Goal: Task Accomplishment & Management: Manage account settings

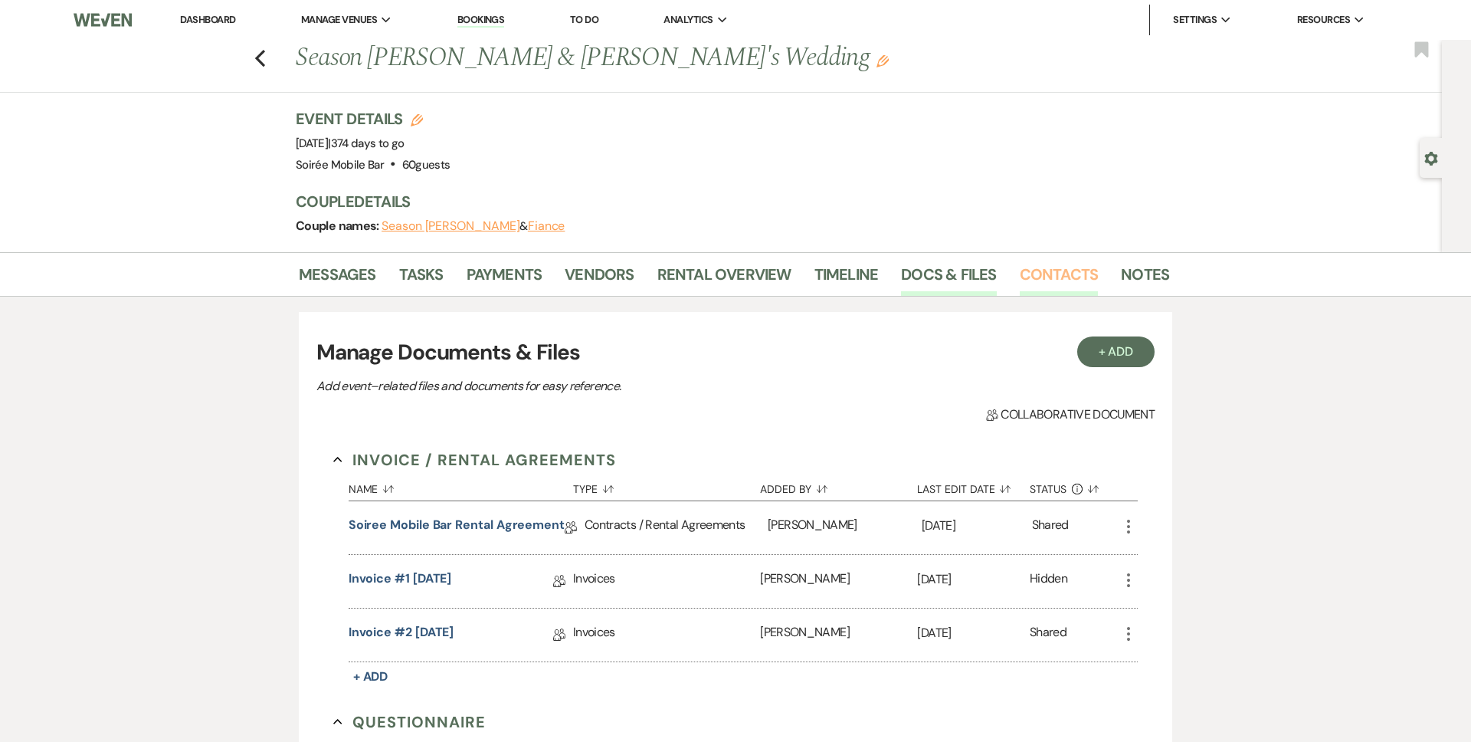
click at [781, 275] on link "Contacts" at bounding box center [1059, 279] width 79 height 34
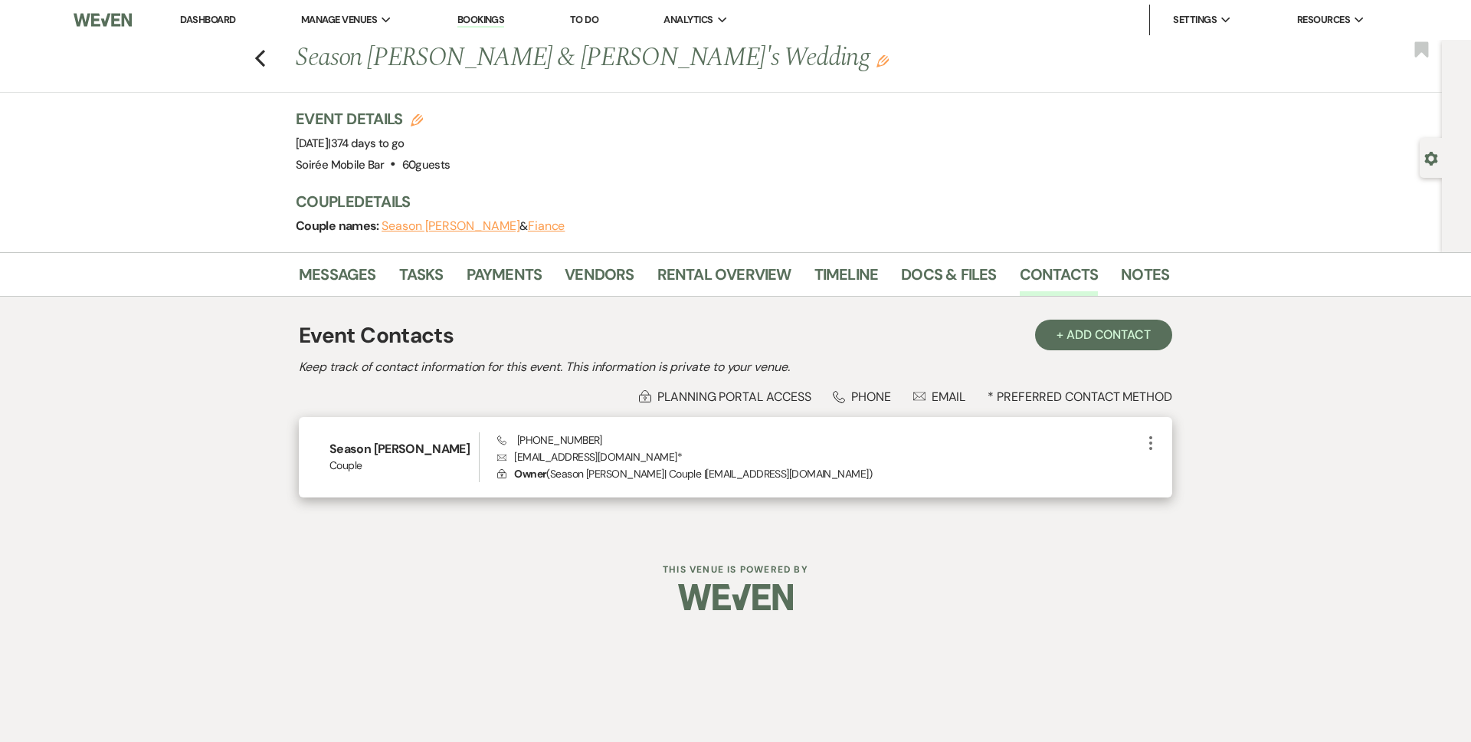
click at [556, 455] on p "Envelope seasonrebecca@gmail.com *" at bounding box center [819, 456] width 644 height 17
copy p "seasonrebecca@gmail.com *"
click at [545, 439] on span "Phone (217) 418-4313" at bounding box center [549, 440] width 105 height 14
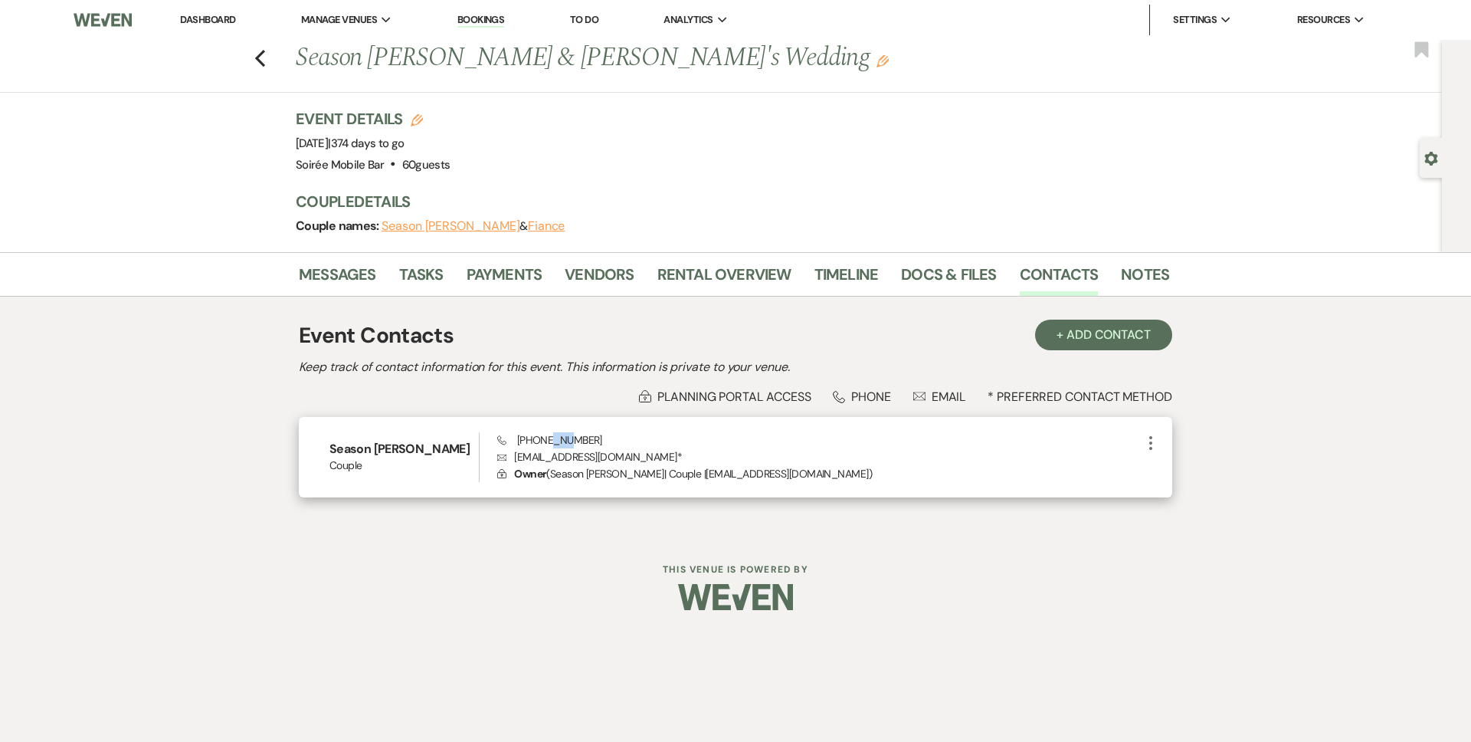
click at [545, 439] on span "Phone (217) 418-4313" at bounding box center [549, 440] width 105 height 14
copy span "(217) 418-4313"
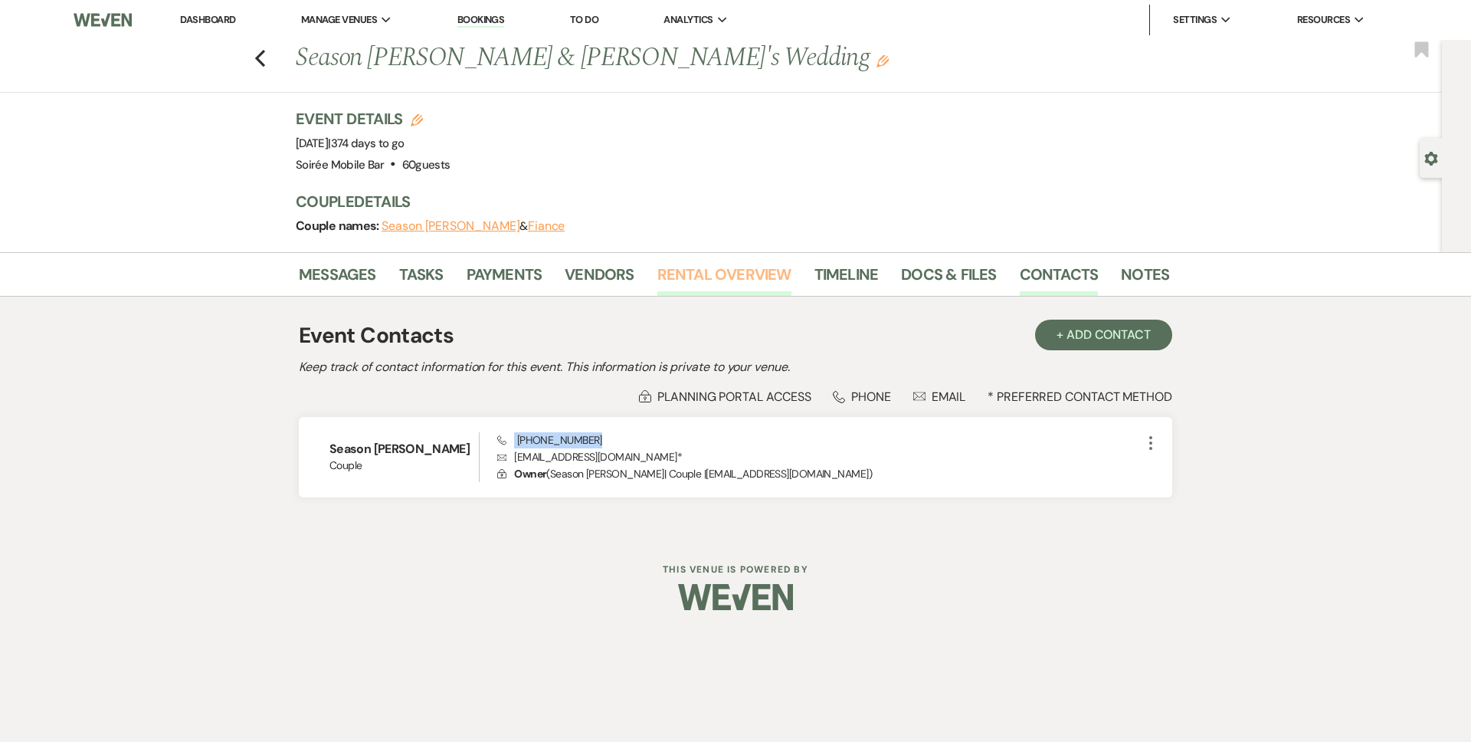
click at [706, 275] on link "Rental Overview" at bounding box center [724, 279] width 134 height 34
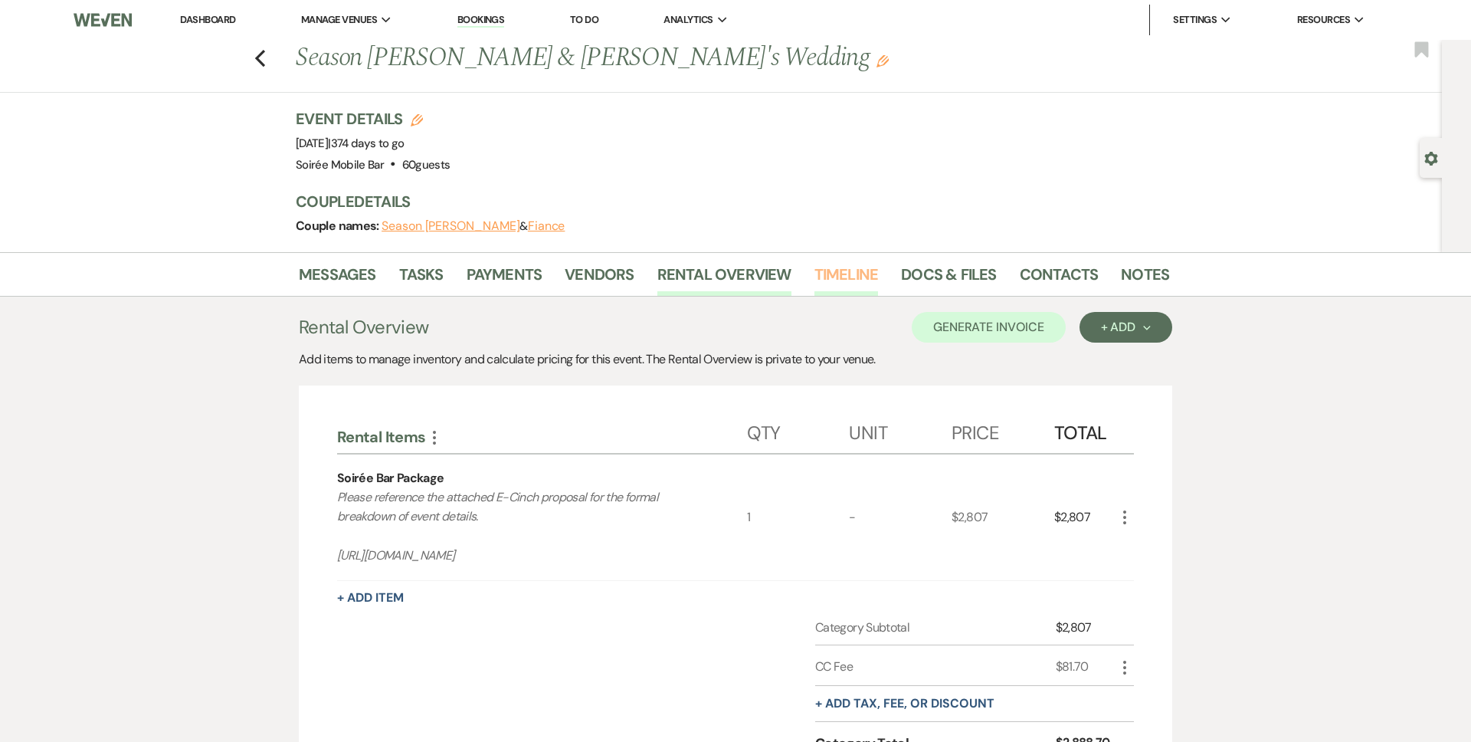
click at [781, 273] on link "Timeline" at bounding box center [846, 279] width 64 height 34
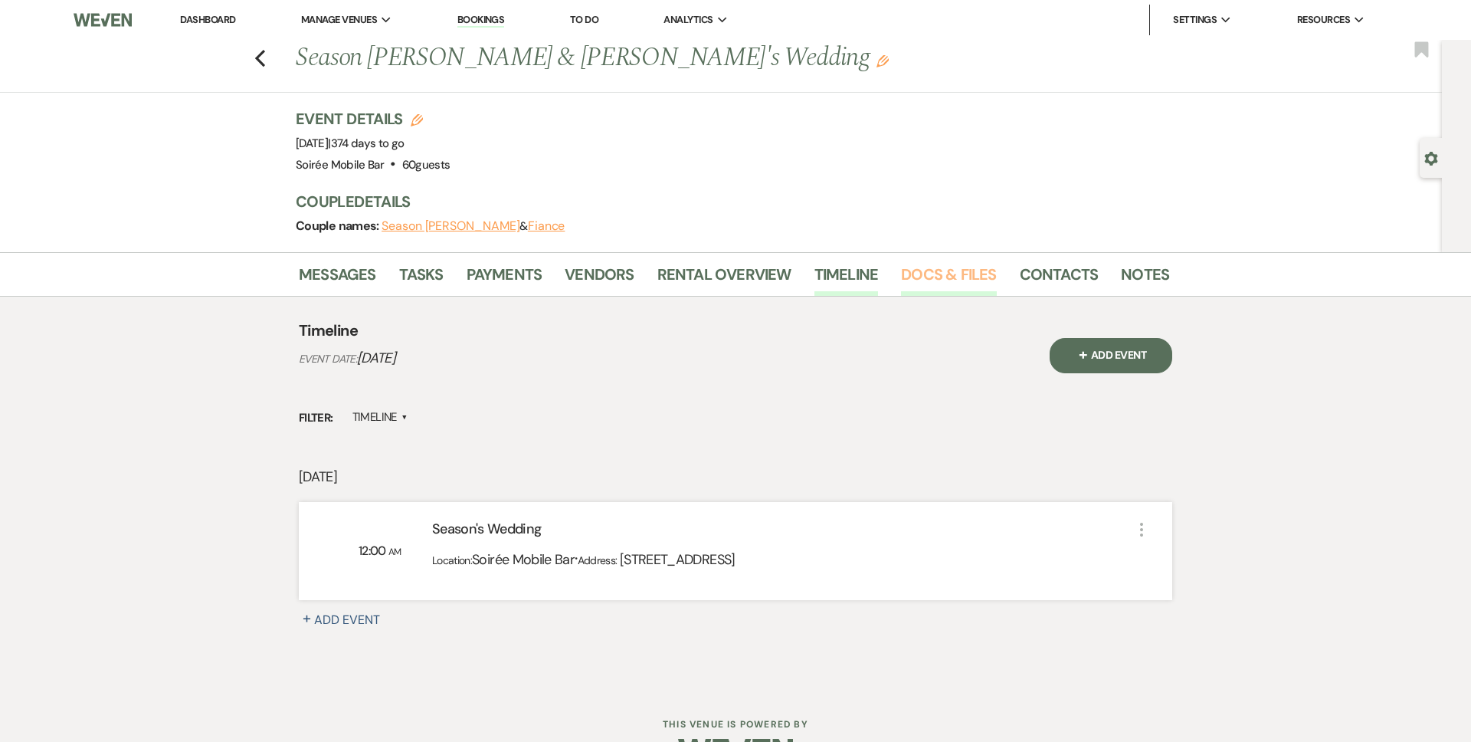
click at [781, 276] on link "Docs & Files" at bounding box center [948, 279] width 95 height 34
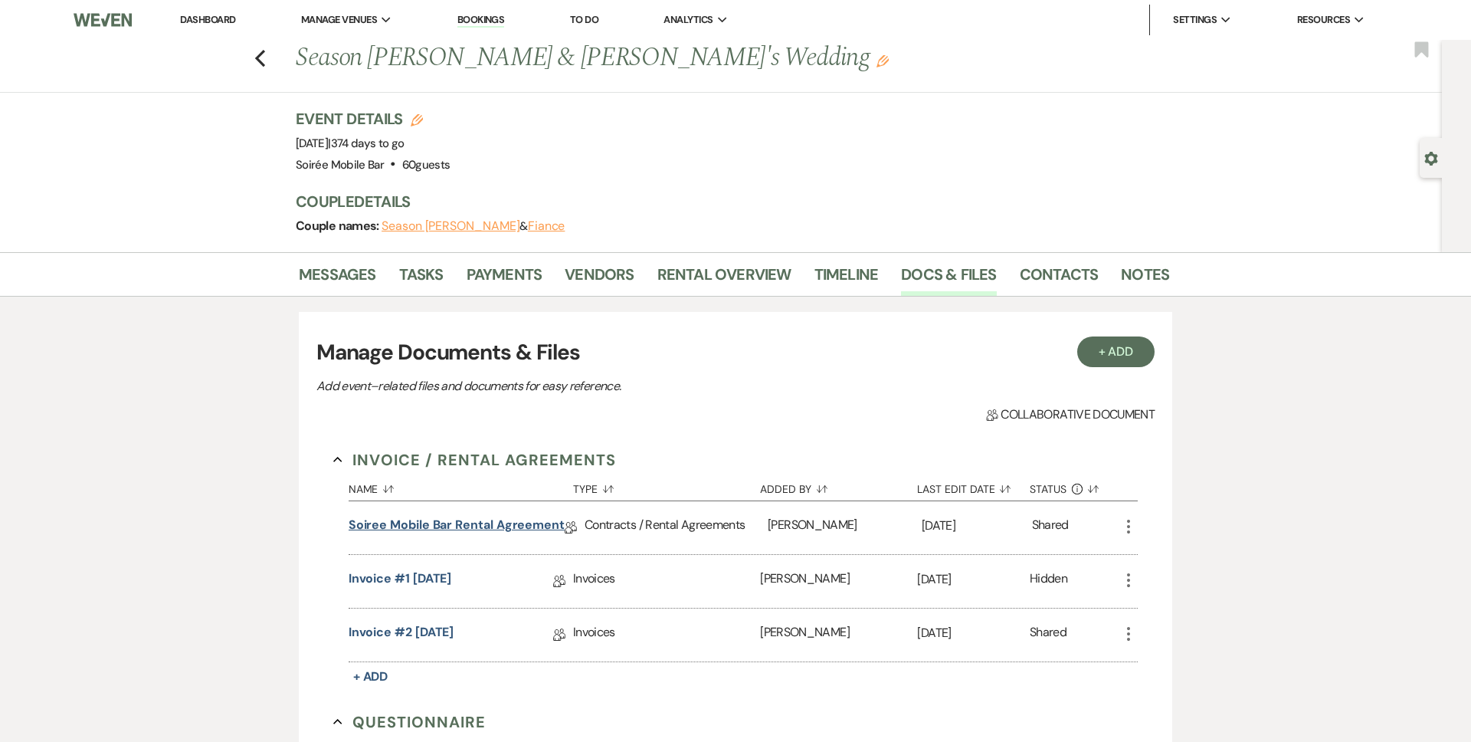
click at [480, 524] on link "Soiree Mobile Bar Rental Agreement" at bounding box center [457, 528] width 216 height 24
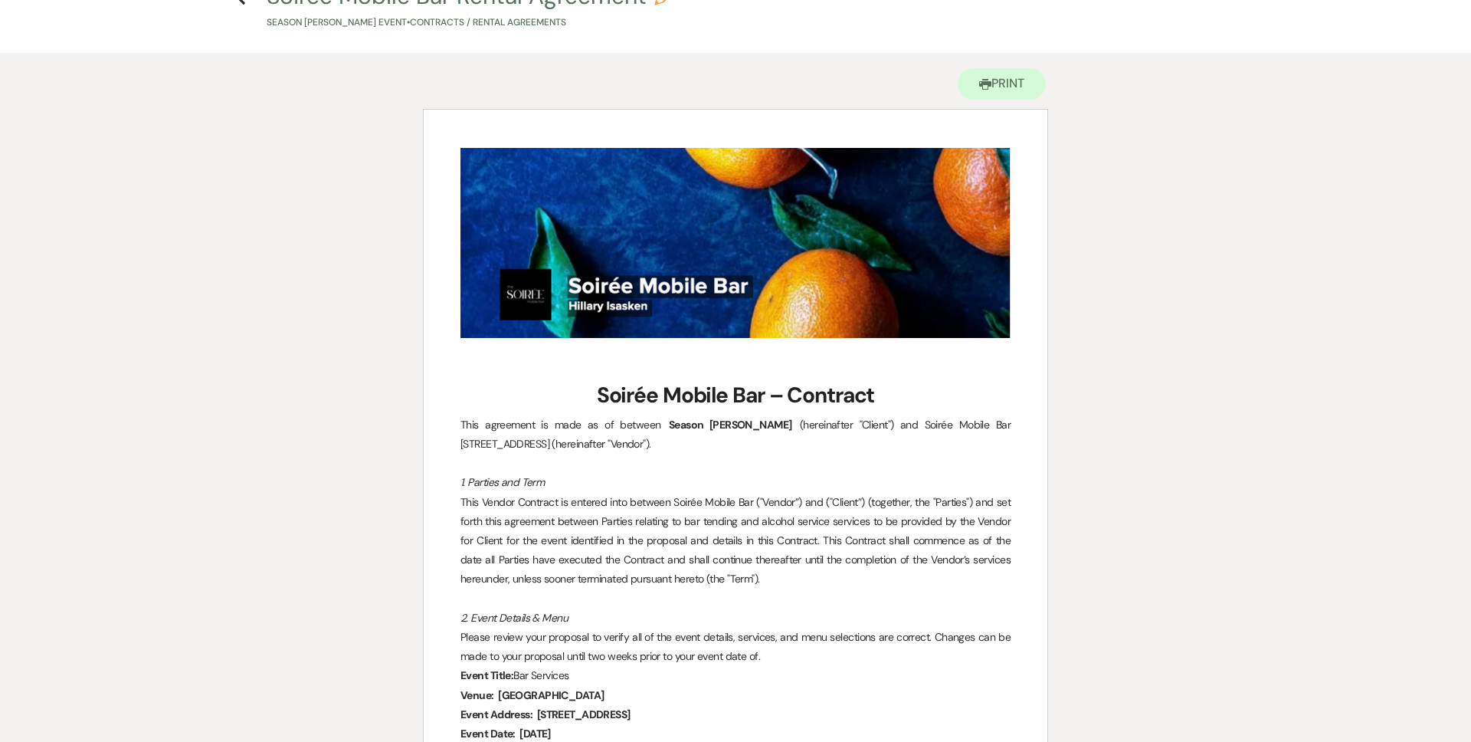
scroll to position [73, 0]
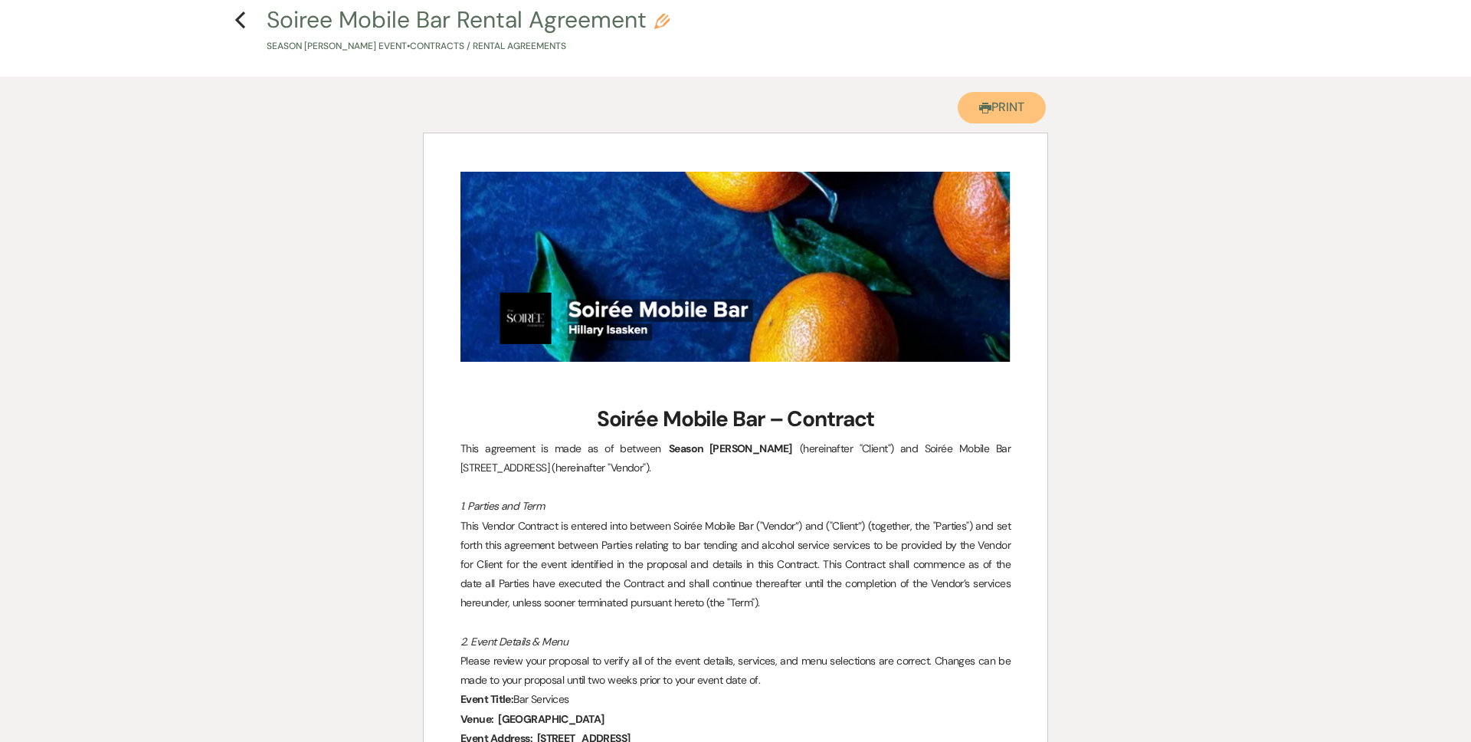
click at [781, 114] on button "Printer Print" at bounding box center [1002, 107] width 88 height 31
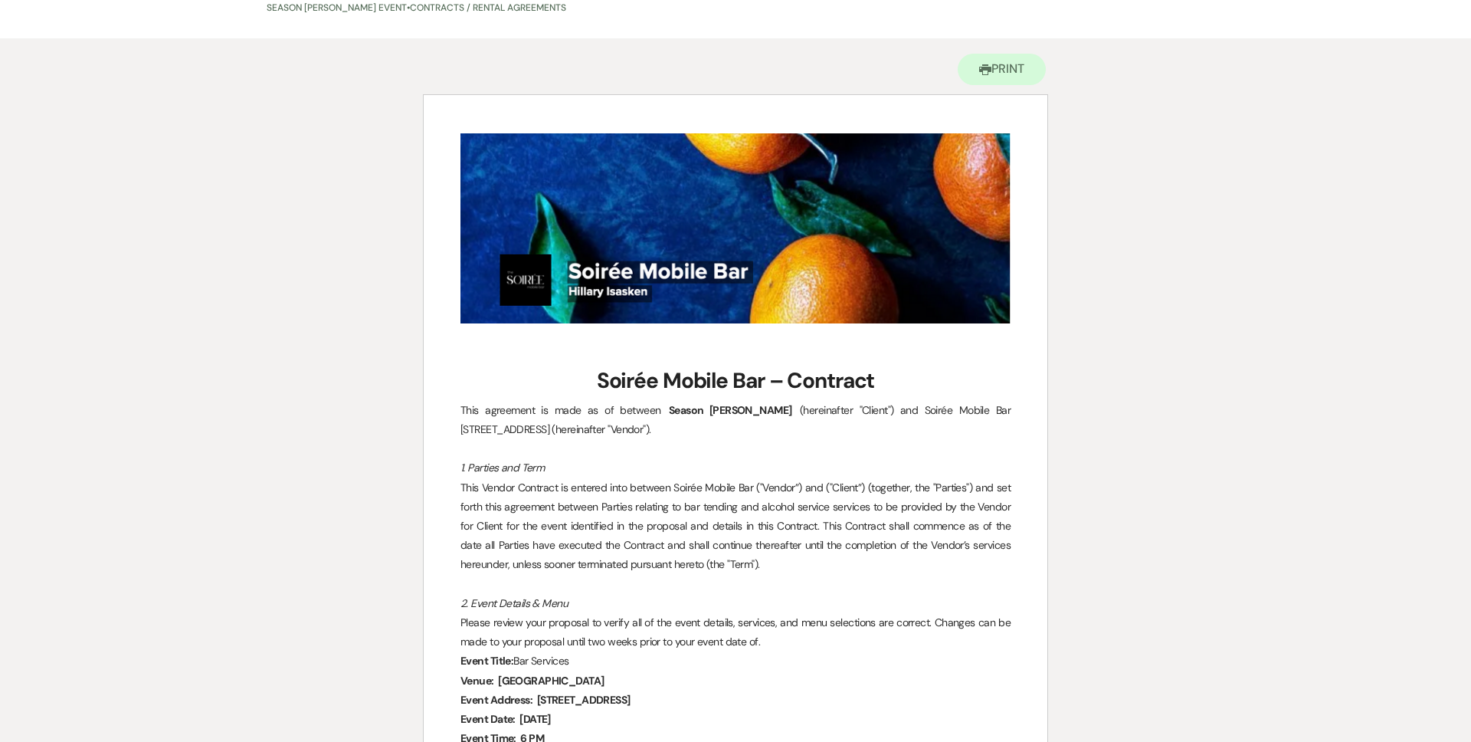
scroll to position [0, 0]
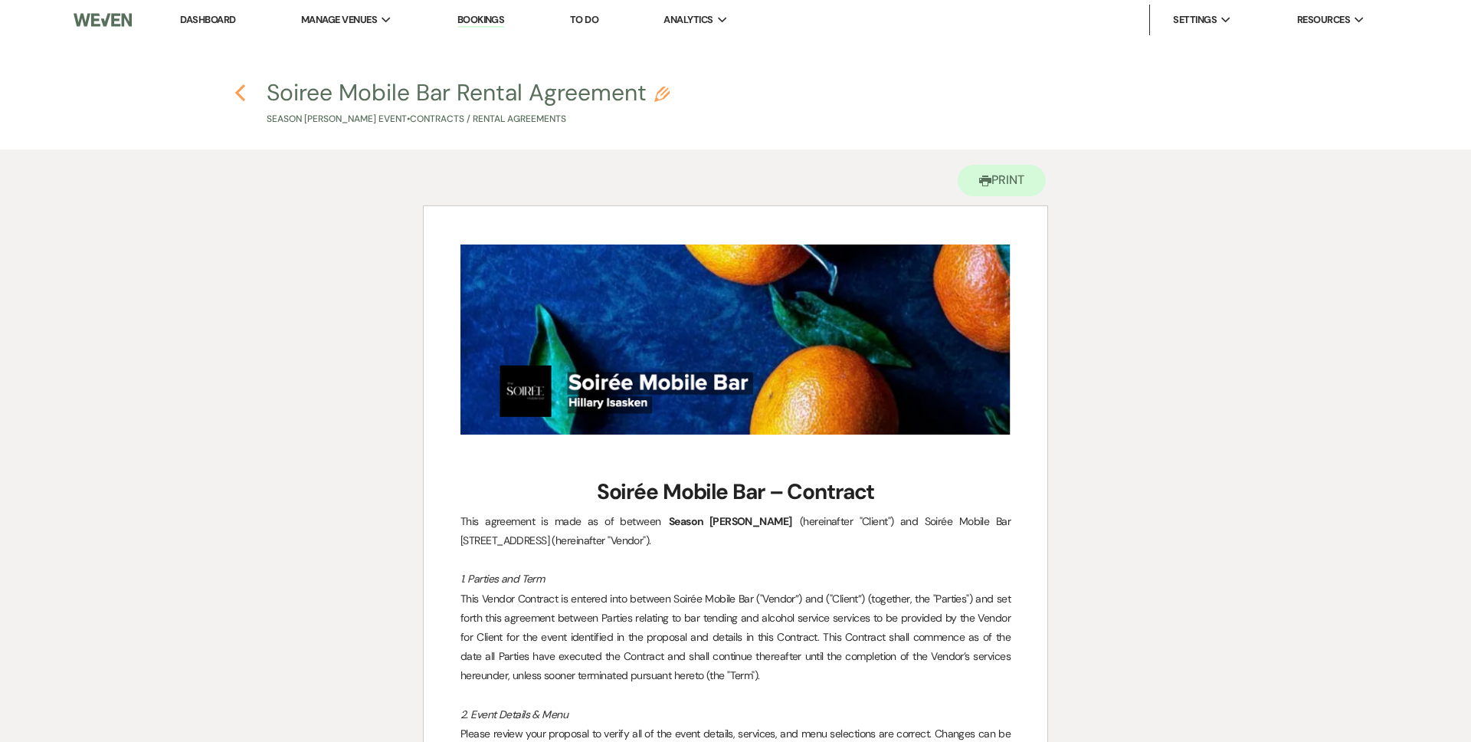
click at [239, 93] on icon "Previous" at bounding box center [239, 93] width 11 height 18
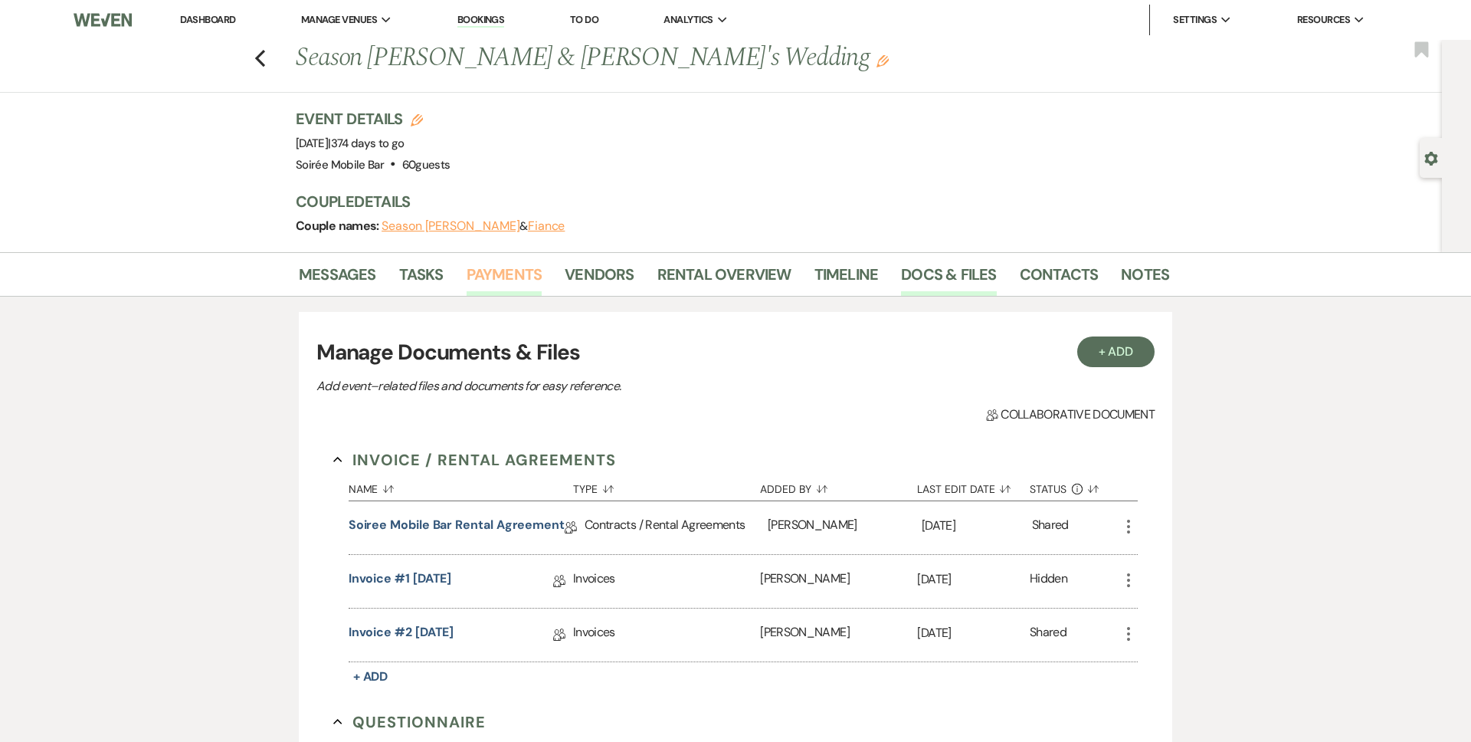
click at [532, 272] on link "Payments" at bounding box center [505, 279] width 76 height 34
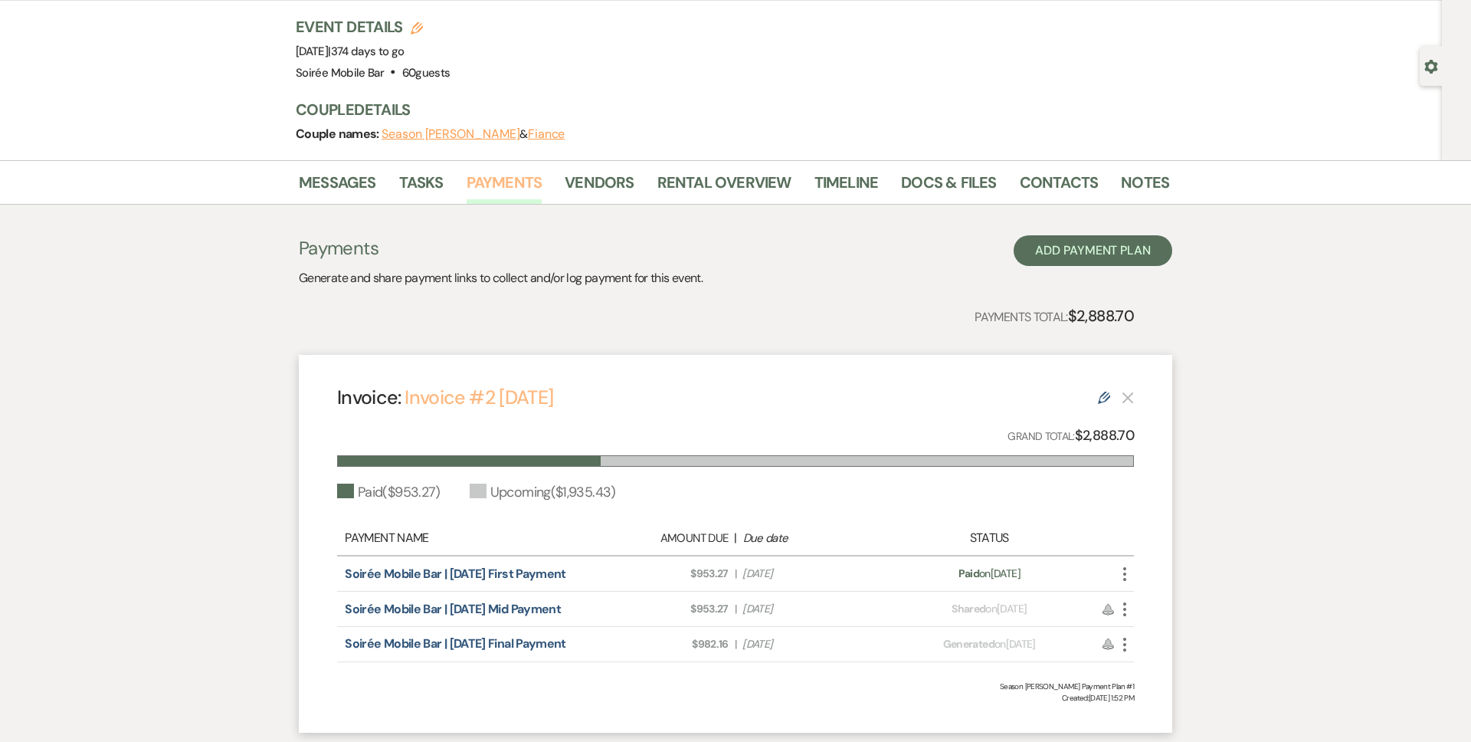
scroll to position [98, 0]
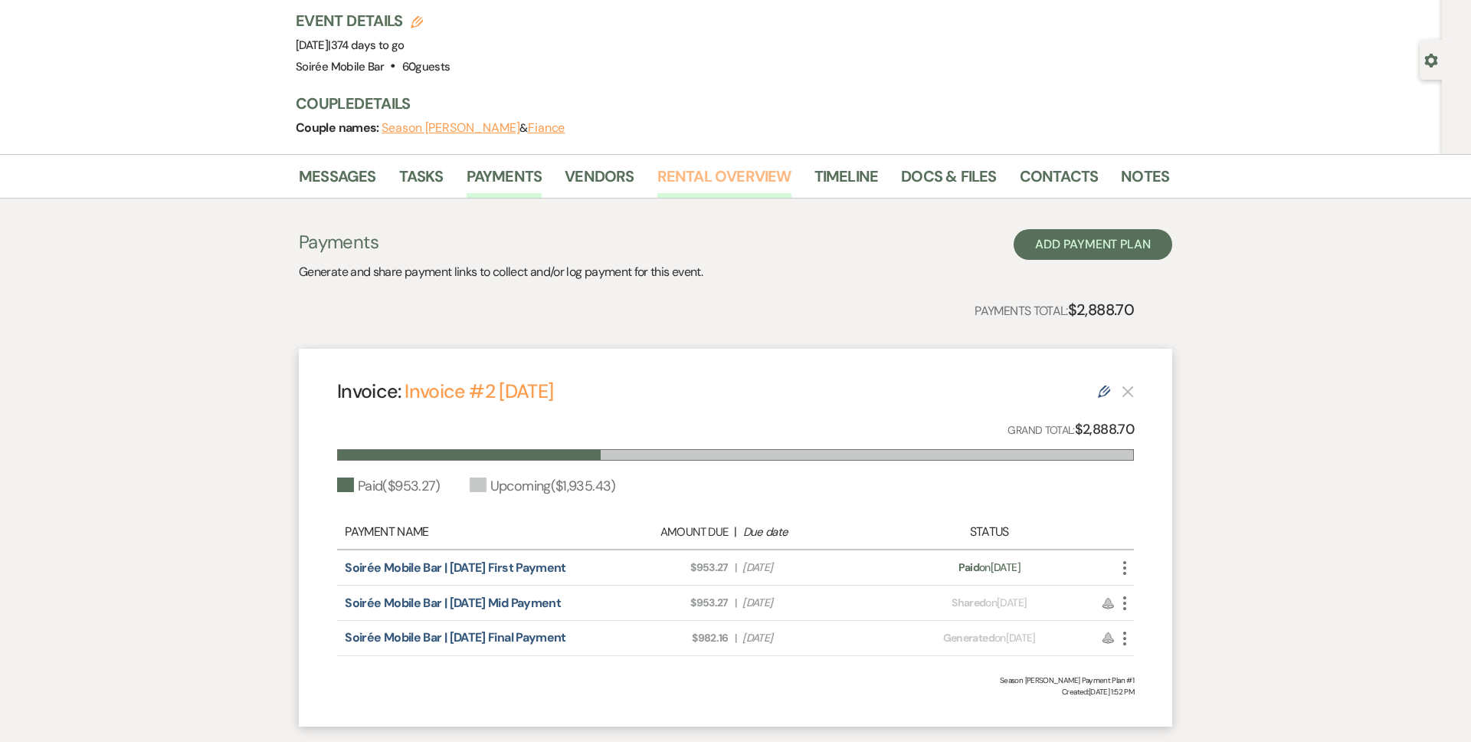
click at [699, 175] on link "Rental Overview" at bounding box center [724, 181] width 134 height 34
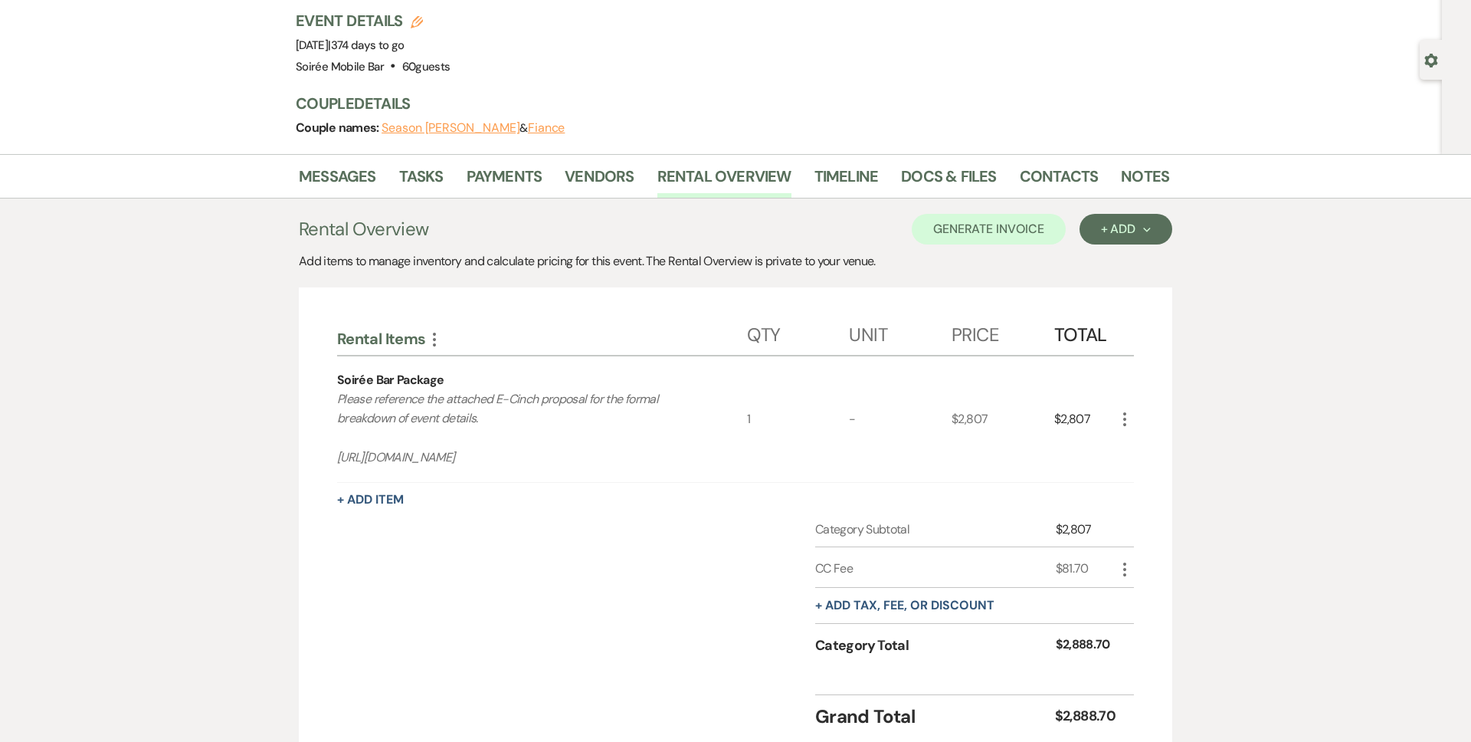
click at [492, 462] on p "Please reference the attached E-Cinch proposal for the formal breakdown of even…" at bounding box center [521, 428] width 369 height 78
copy p "https://eventcinch.com/one-click/pdf/3650?cart=25035"
click at [781, 58] on icon "Gear" at bounding box center [1431, 61] width 14 height 14
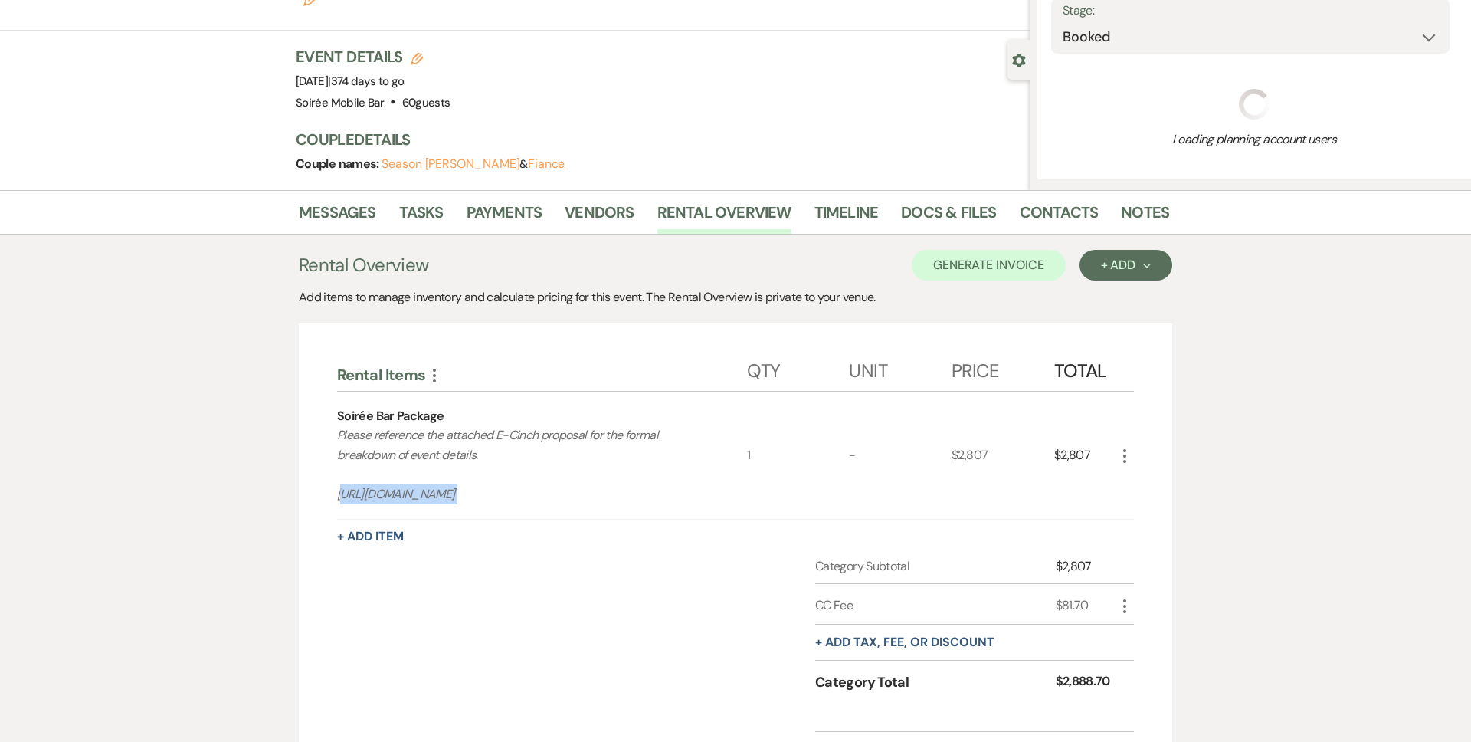
select select "2"
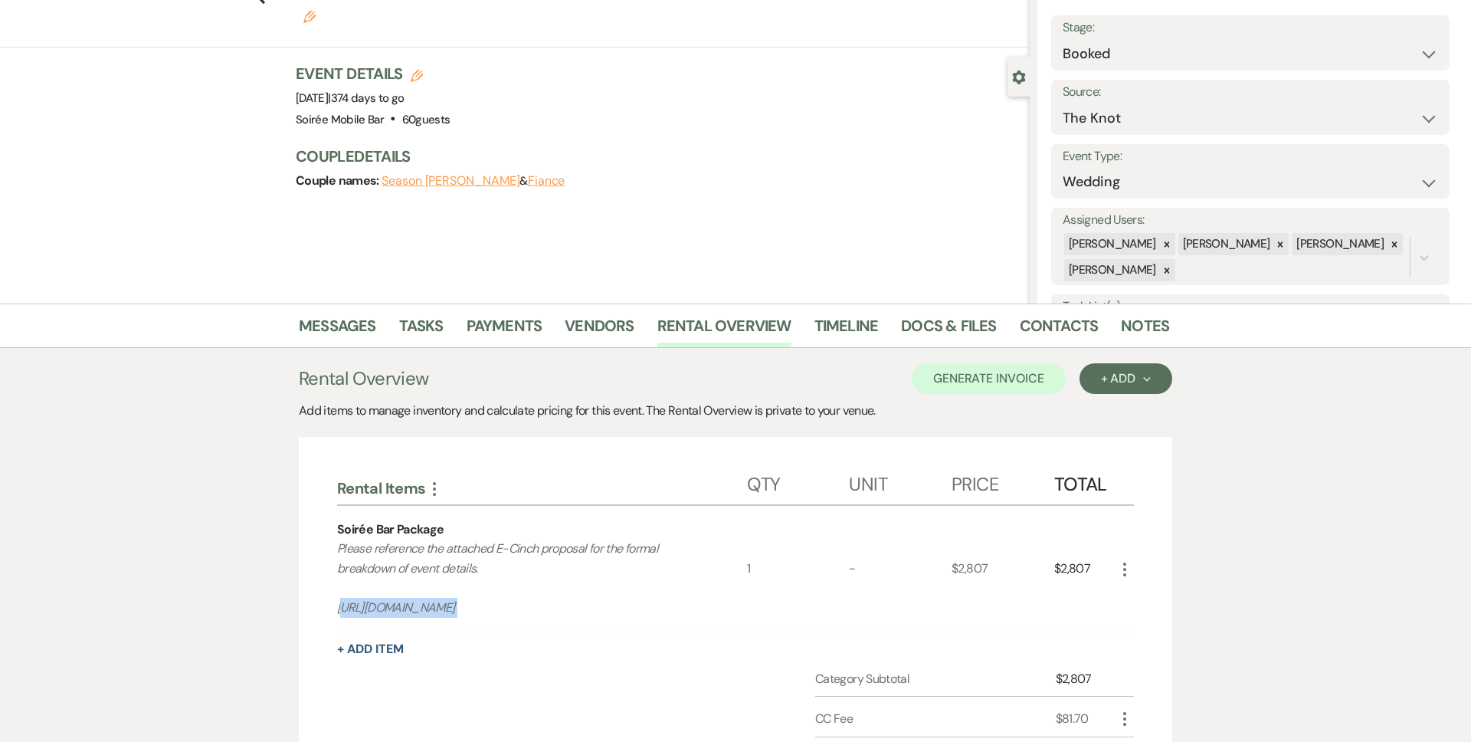
scroll to position [80, 0]
click at [781, 322] on link "Docs & Files" at bounding box center [948, 331] width 95 height 34
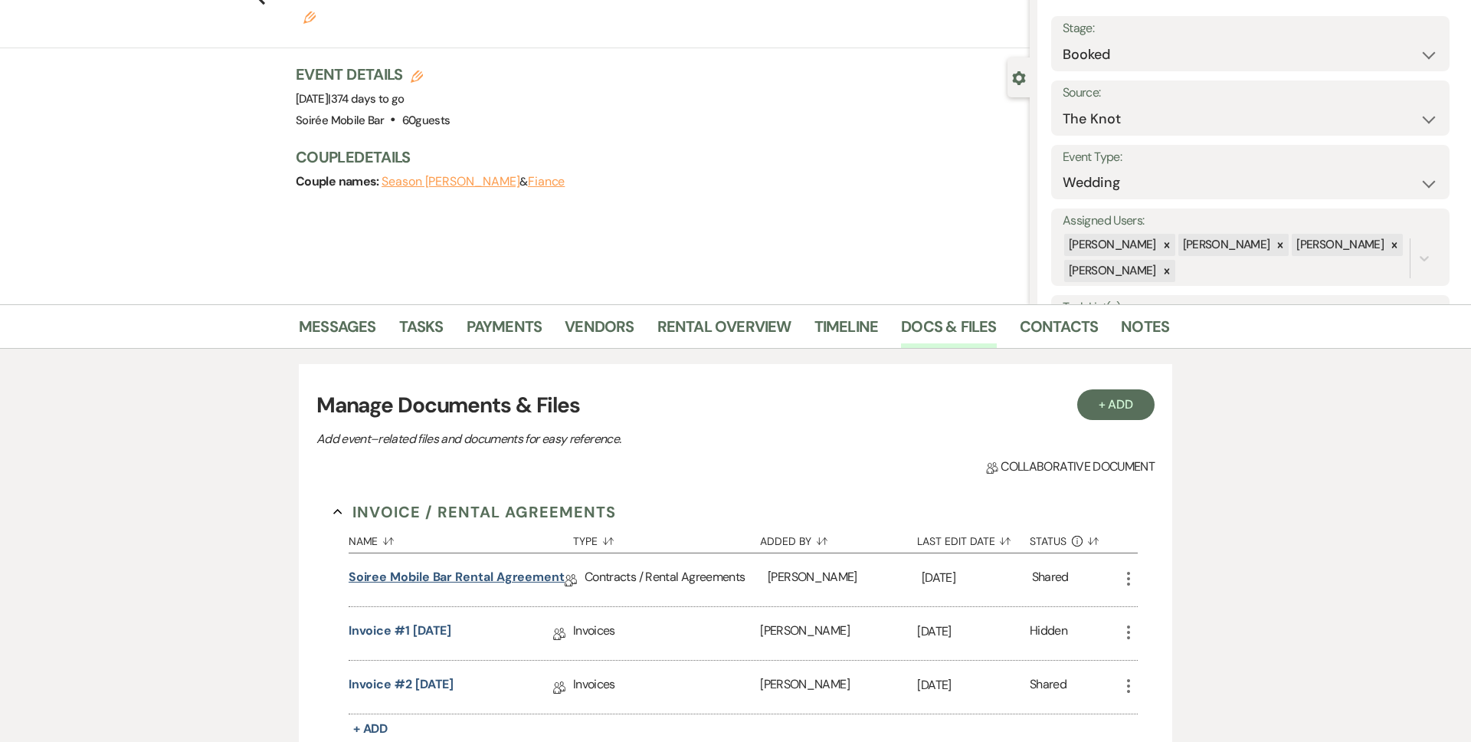
click at [394, 578] on link "Soiree Mobile Bar Rental Agreement" at bounding box center [457, 580] width 216 height 24
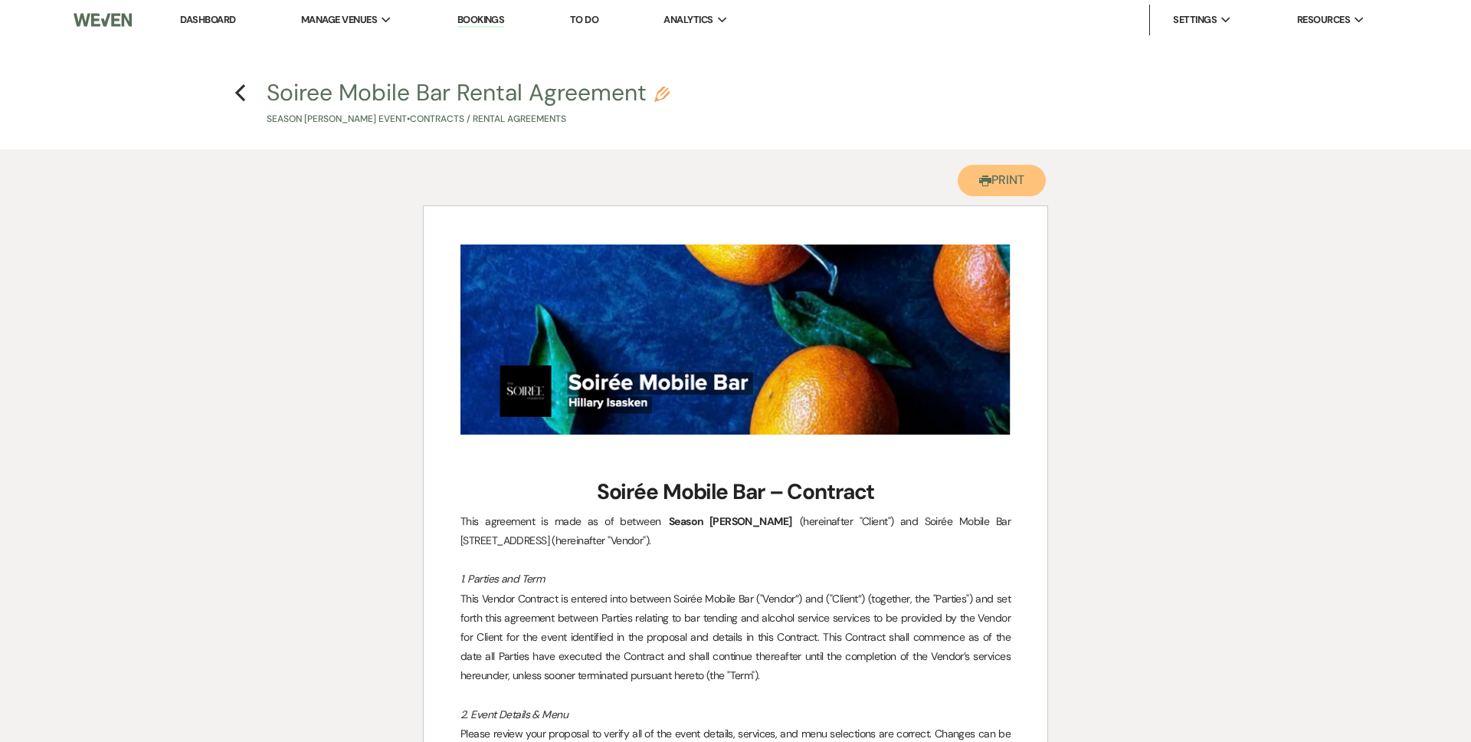
click at [781, 175] on button "Printer Print" at bounding box center [1002, 180] width 88 height 31
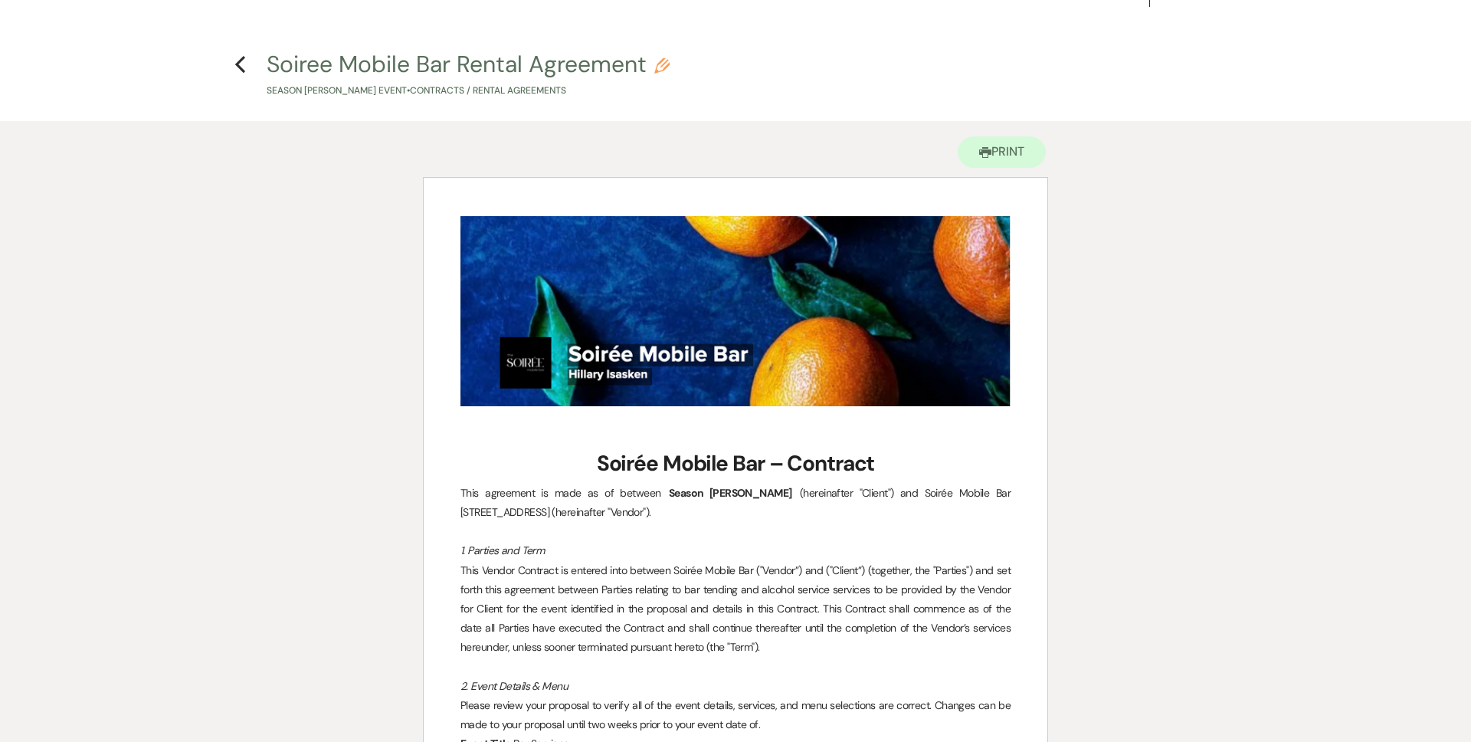
scroll to position [25, 0]
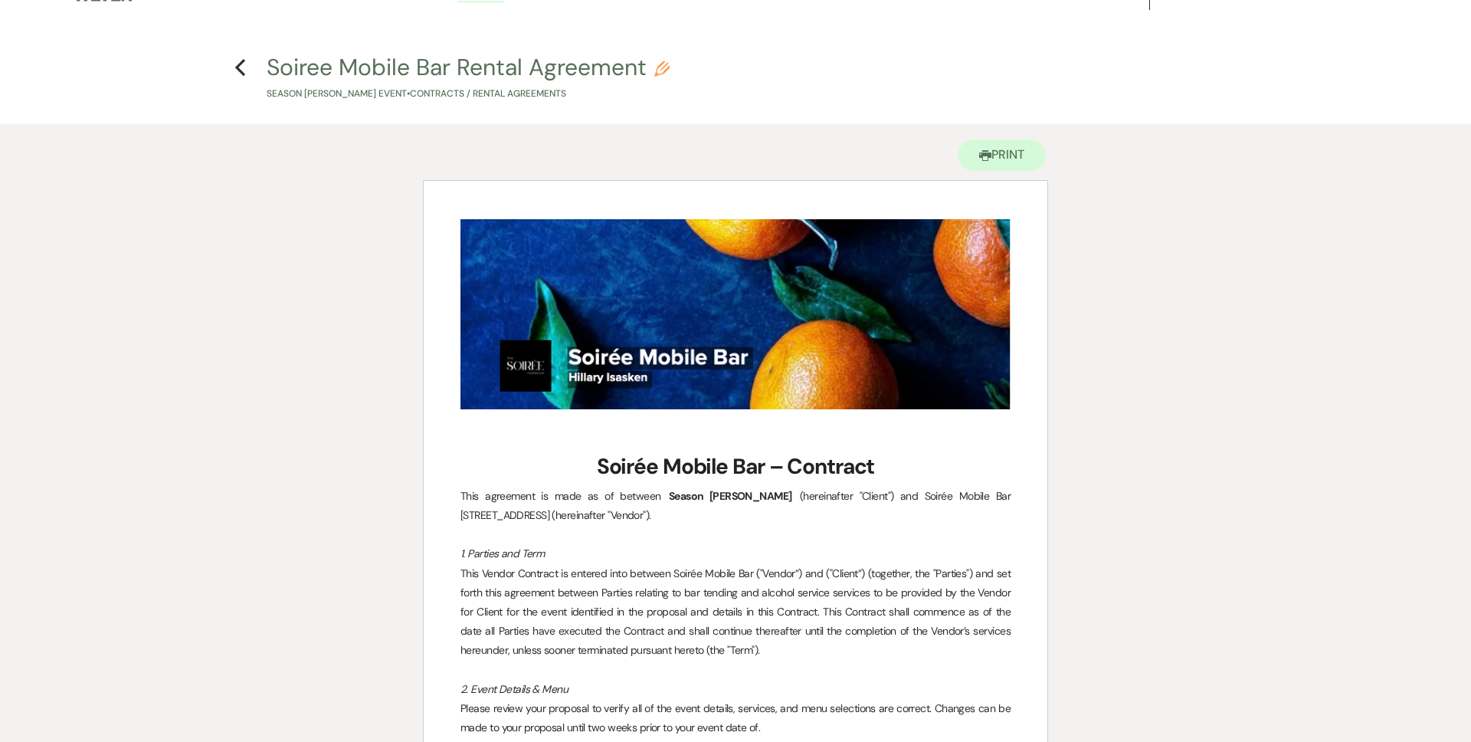
click at [246, 71] on h4 "Previous Soiree Mobile Bar Rental Agreement Pencil Season Barrett's Event • Con…" at bounding box center [735, 76] width 1103 height 50
click at [238, 68] on use "button" at bounding box center [240, 67] width 10 height 17
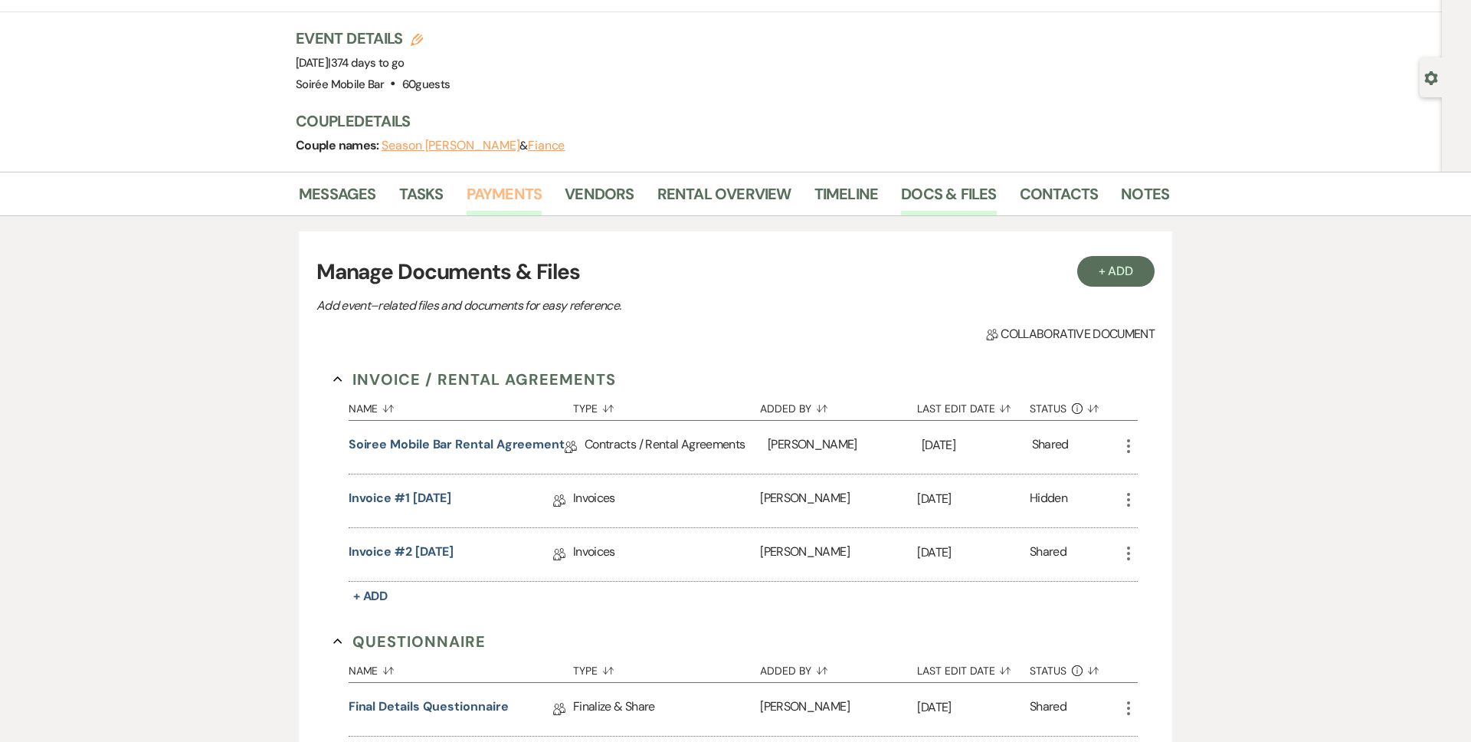
click at [494, 200] on link "Payments" at bounding box center [505, 199] width 76 height 34
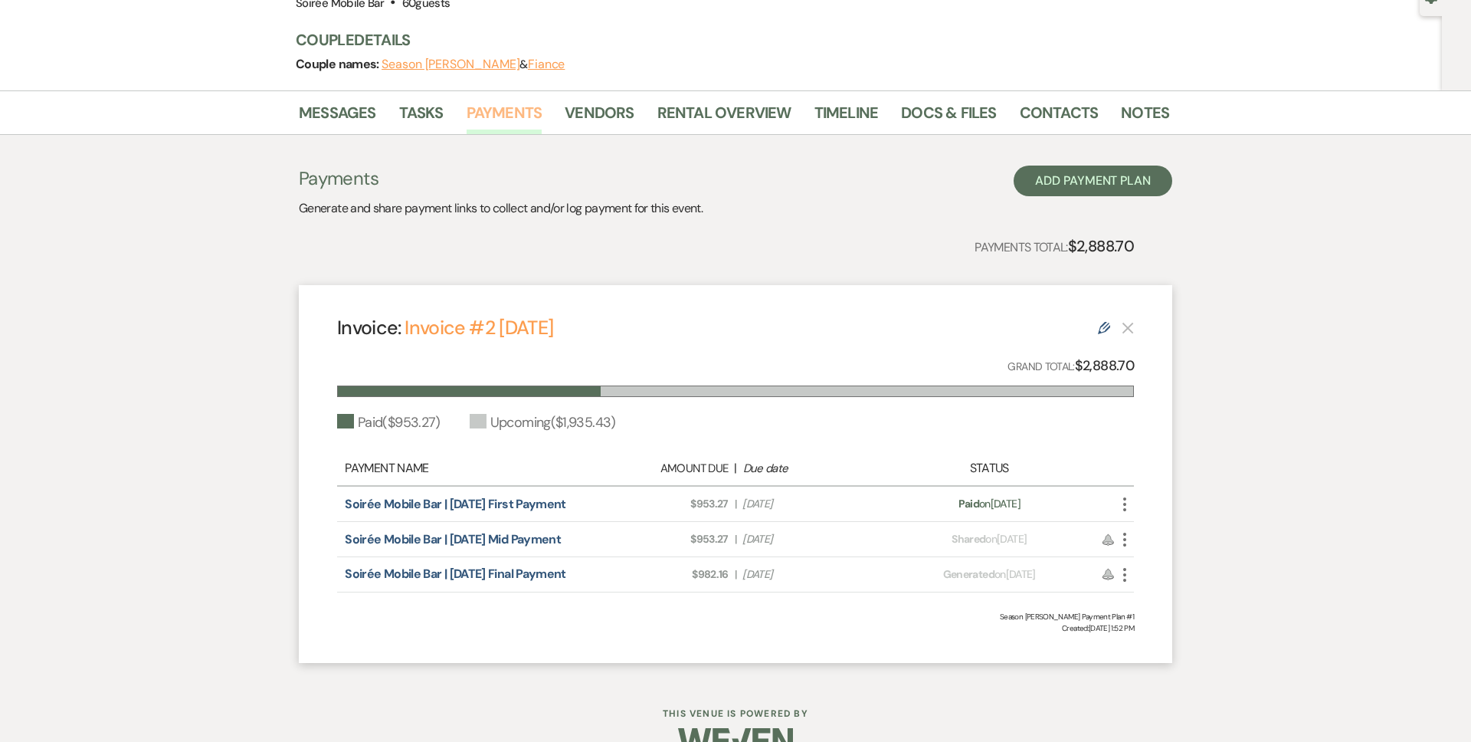
scroll to position [164, 0]
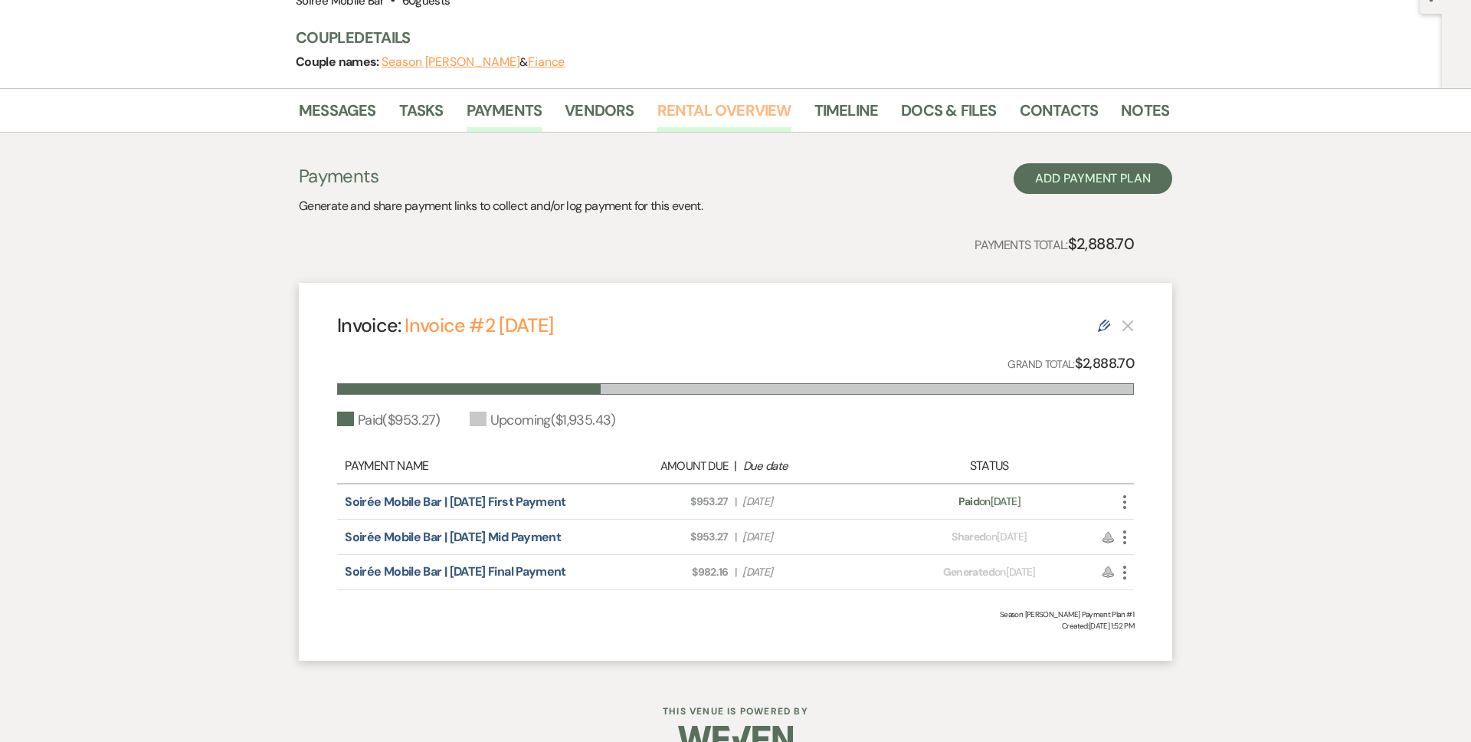
click at [693, 112] on link "Rental Overview" at bounding box center [724, 115] width 134 height 34
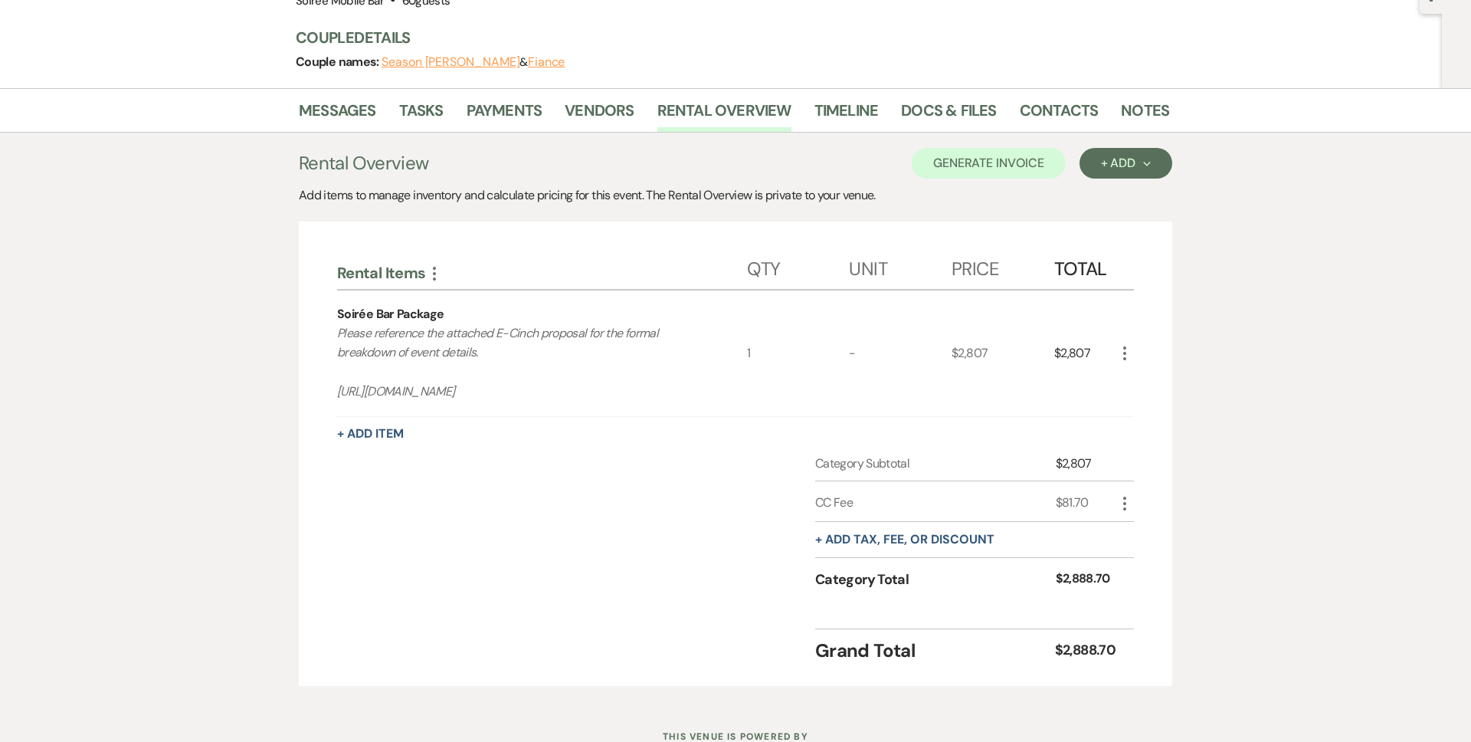
click at [398, 311] on div "Soirée Bar Package" at bounding box center [390, 314] width 106 height 18
copy div "Soirée Bar Package"
click at [398, 387] on p "Please reference the attached E-Cinch proposal for the formal breakdown of even…" at bounding box center [521, 362] width 369 height 78
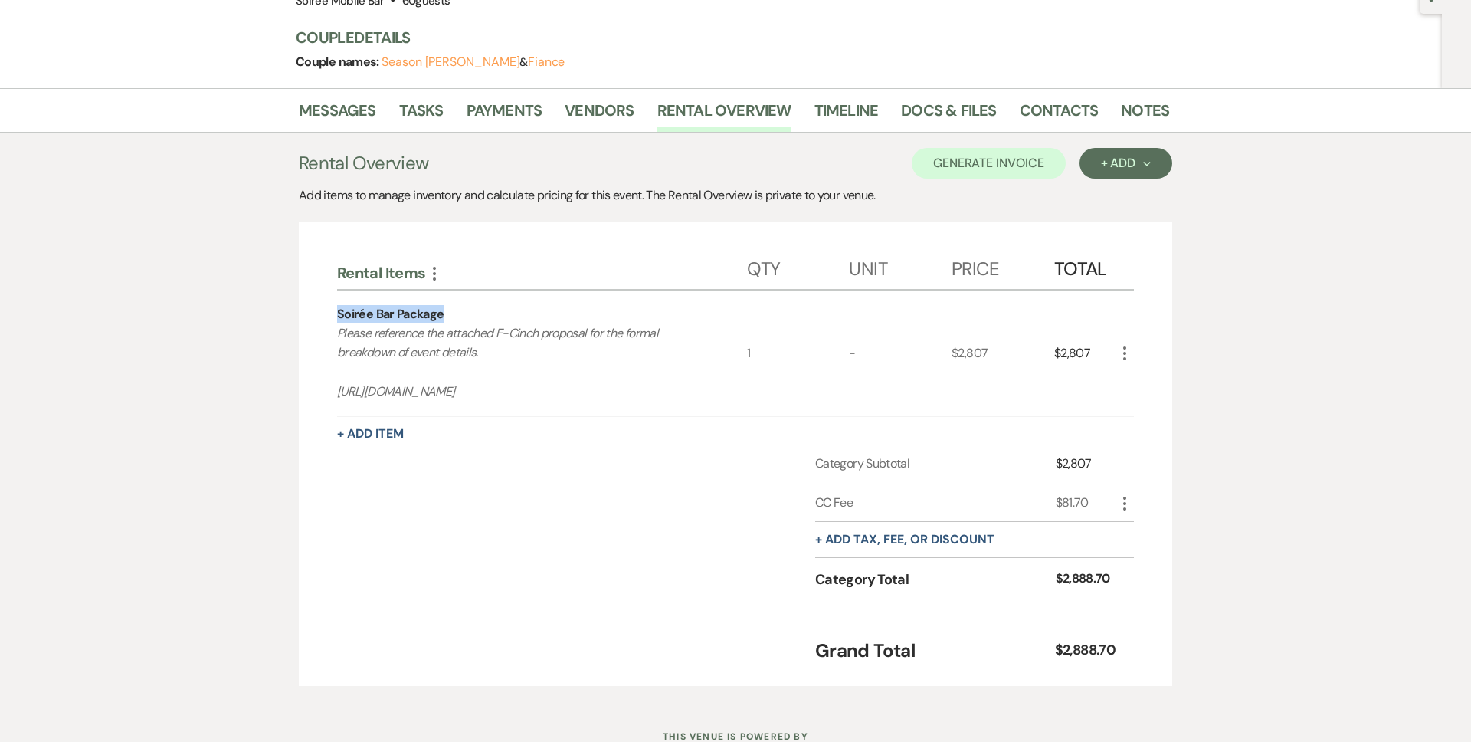
click at [398, 387] on p "Please reference the attached E-Cinch proposal for the formal breakdown of even…" at bounding box center [521, 362] width 369 height 78
copy p "https://eventcinch.com/one-click/pdf/3650?cart=25035"
click at [521, 110] on link "Payments" at bounding box center [505, 115] width 76 height 34
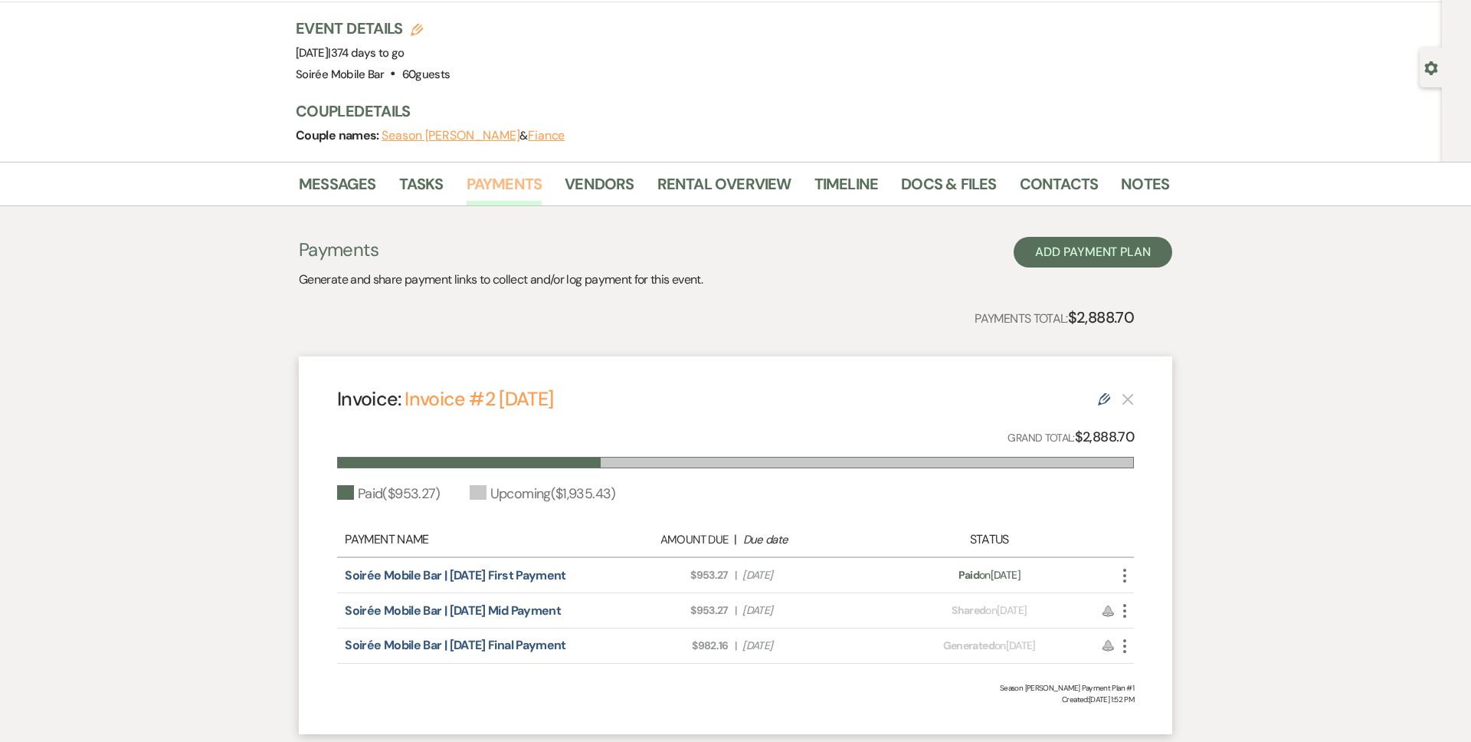
scroll to position [99, 0]
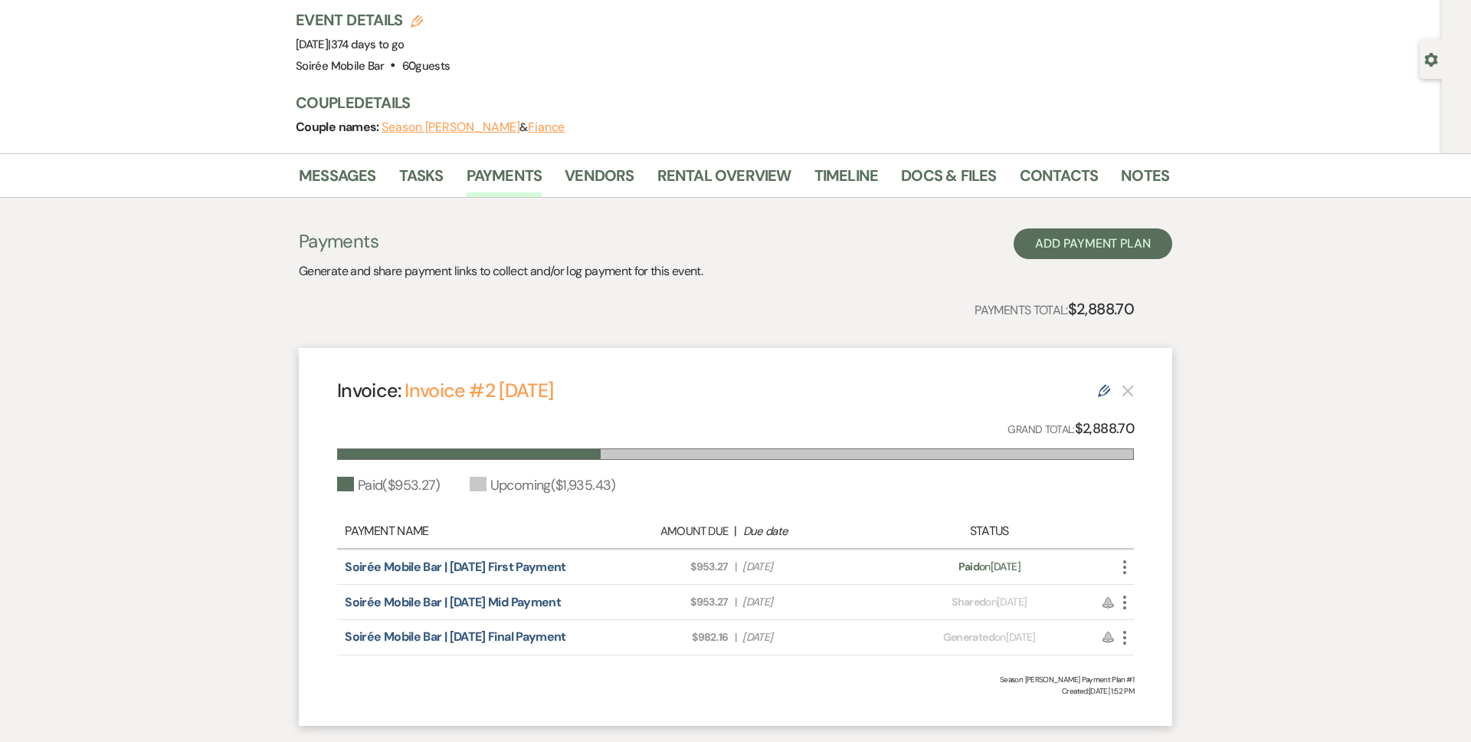
click at [781, 564] on div "Payment status: Paid on Aug 14, 2025" at bounding box center [989, 567] width 195 height 16
click at [558, 565] on link "Soirée Mobile Bar | 10/24/26 First Payment" at bounding box center [455, 567] width 221 height 16
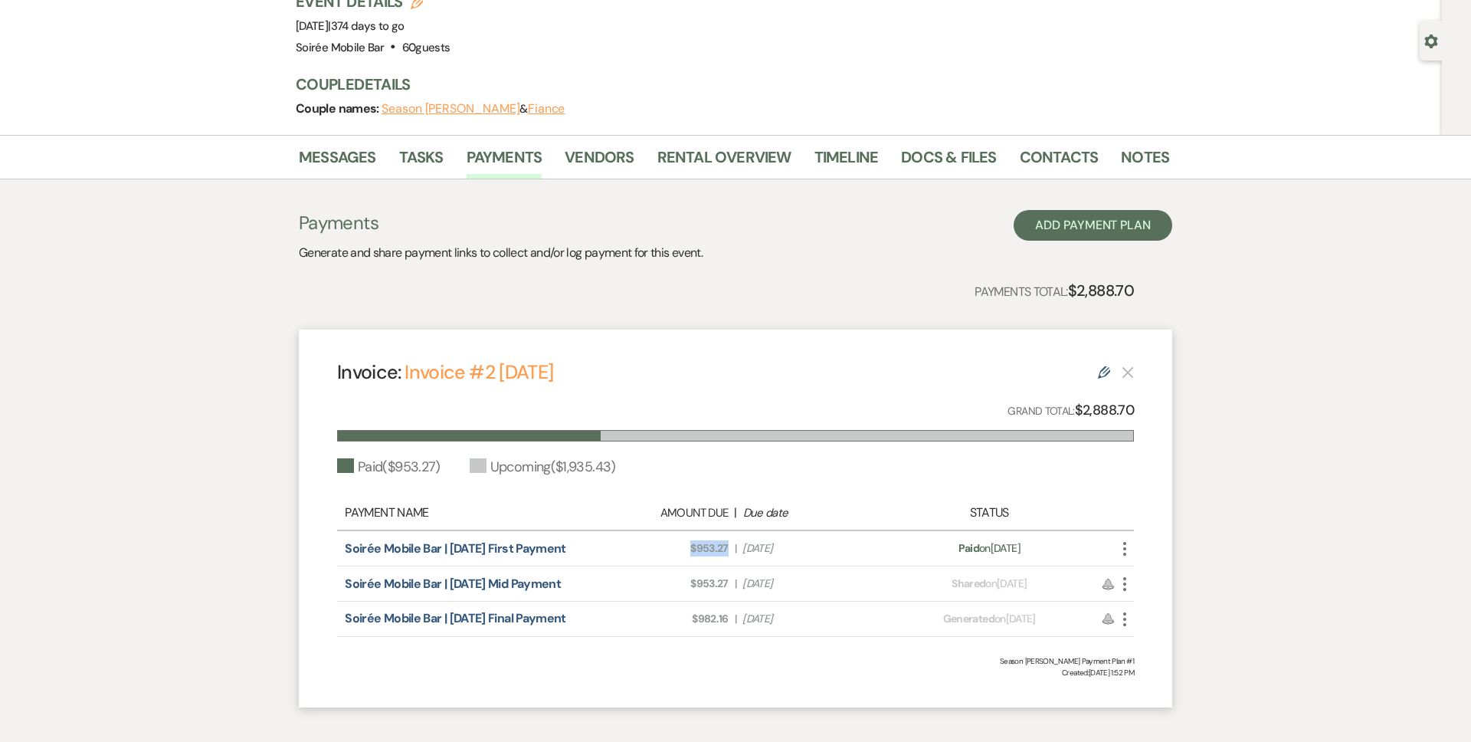
drag, startPoint x: 729, startPoint y: 548, endPoint x: 688, endPoint y: 554, distance: 41.1
click at [688, 554] on div "Amount Due: $953.27 | Due Date Aug 13, 2025" at bounding box center [735, 548] width 313 height 16
copy span "$953.27"
drag, startPoint x: 727, startPoint y: 582, endPoint x: 686, endPoint y: 581, distance: 41.4
click at [686, 581] on span "Amount Due: $953.27" at bounding box center [658, 583] width 141 height 16
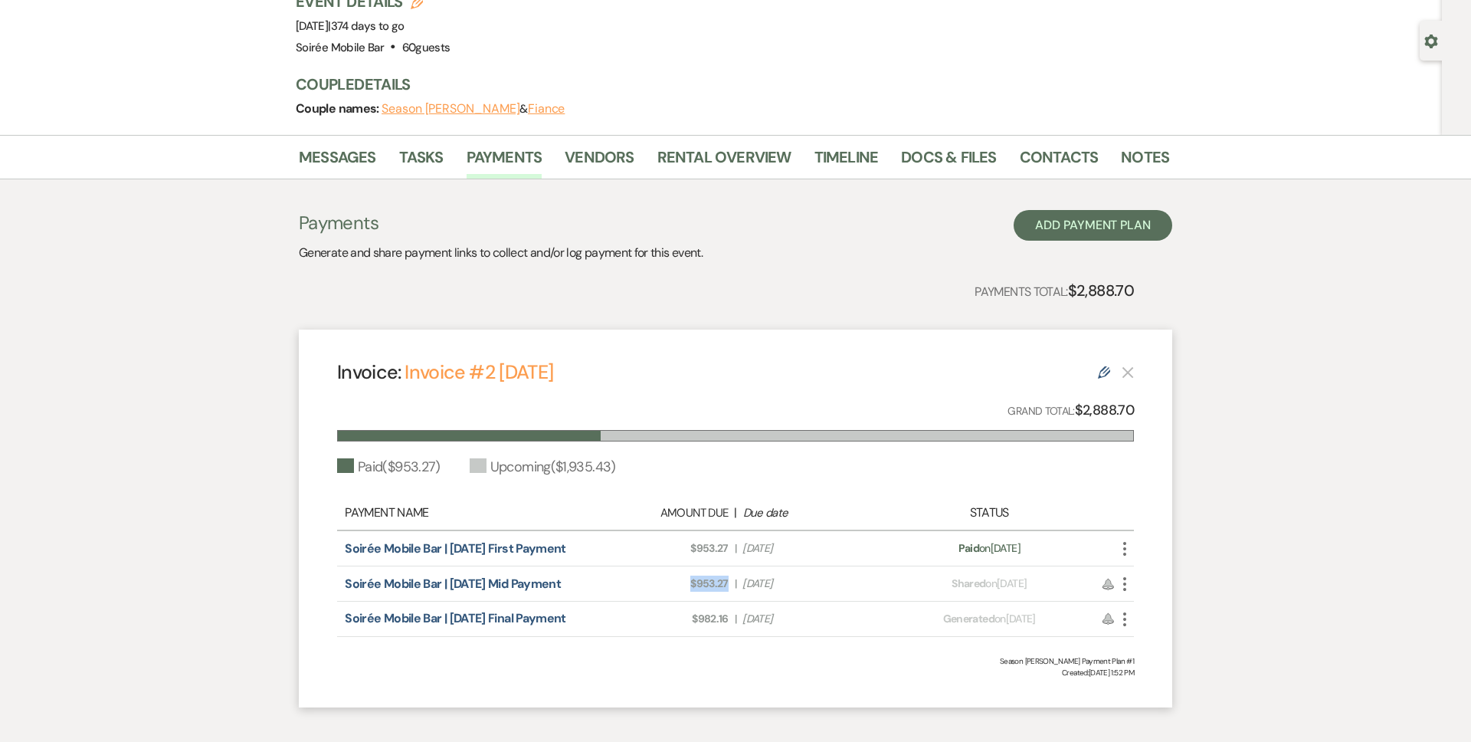
copy span "$953.27"
click at [711, 549] on span "Amount Due: $953.27" at bounding box center [658, 548] width 141 height 16
click at [738, 549] on div "Amount Due: $953.27 | Due Date Aug 13, 2025" at bounding box center [735, 548] width 313 height 16
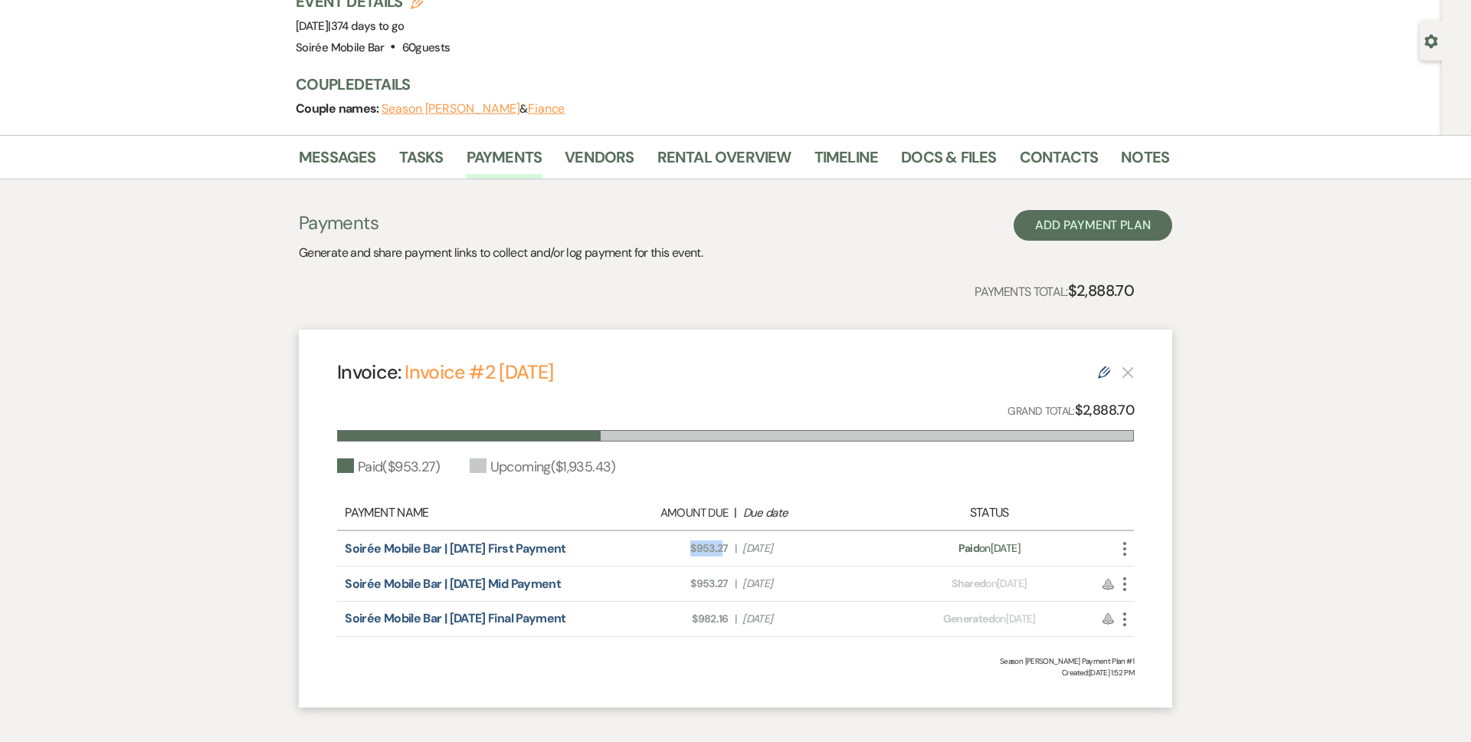
drag, startPoint x: 725, startPoint y: 548, endPoint x: 678, endPoint y: 548, distance: 46.7
click at [678, 548] on span "Amount Due: $953.27" at bounding box center [658, 548] width 141 height 16
drag, startPoint x: 729, startPoint y: 548, endPoint x: 685, endPoint y: 551, distance: 43.8
click at [685, 551] on div "Amount Due: $953.27 | Due Date Aug 13, 2025" at bounding box center [735, 548] width 313 height 16
copy span "$953.27"
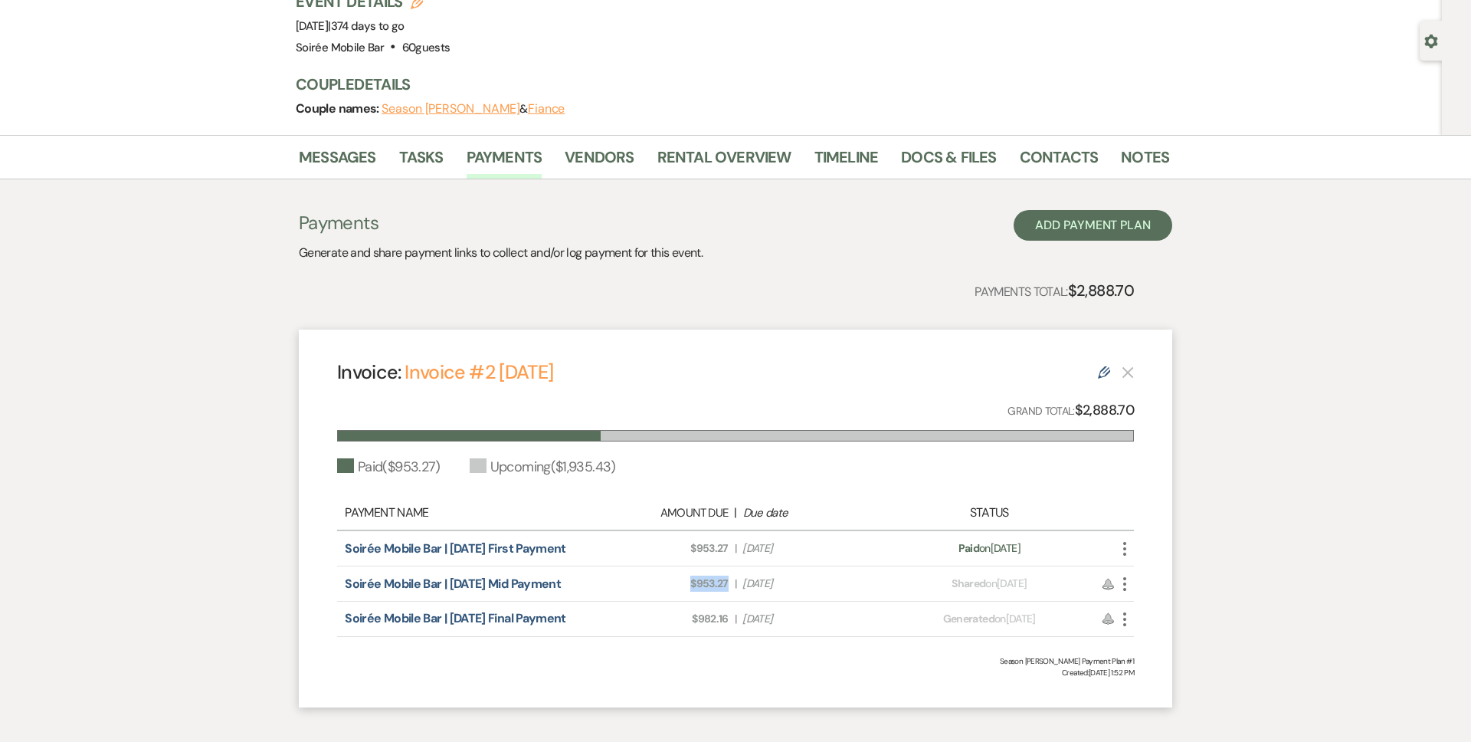
drag, startPoint x: 726, startPoint y: 587, endPoint x: 675, endPoint y: 590, distance: 51.4
click at [675, 590] on span "Amount Due: $953.27" at bounding box center [658, 583] width 141 height 16
copy span "$953.27"
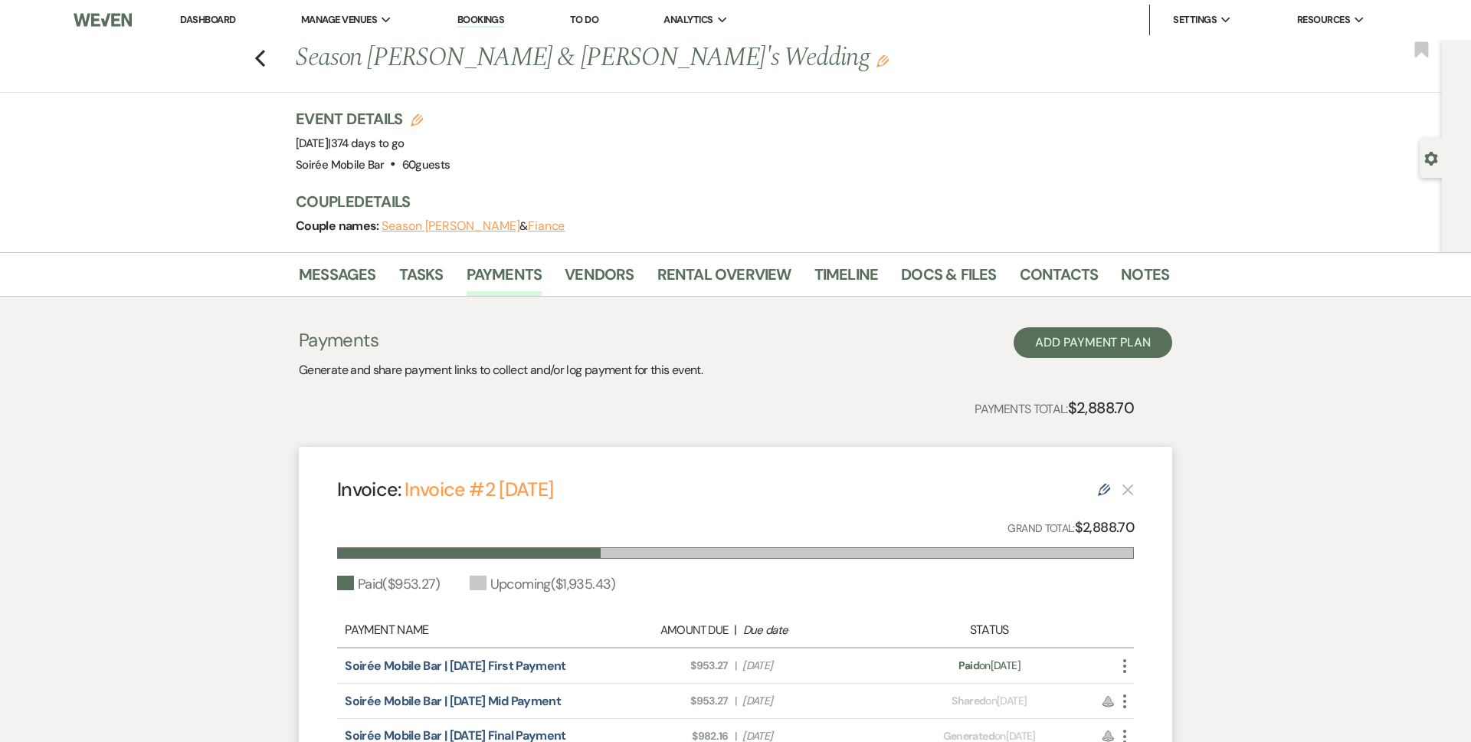
click at [200, 19] on link "Dashboard" at bounding box center [207, 19] width 55 height 13
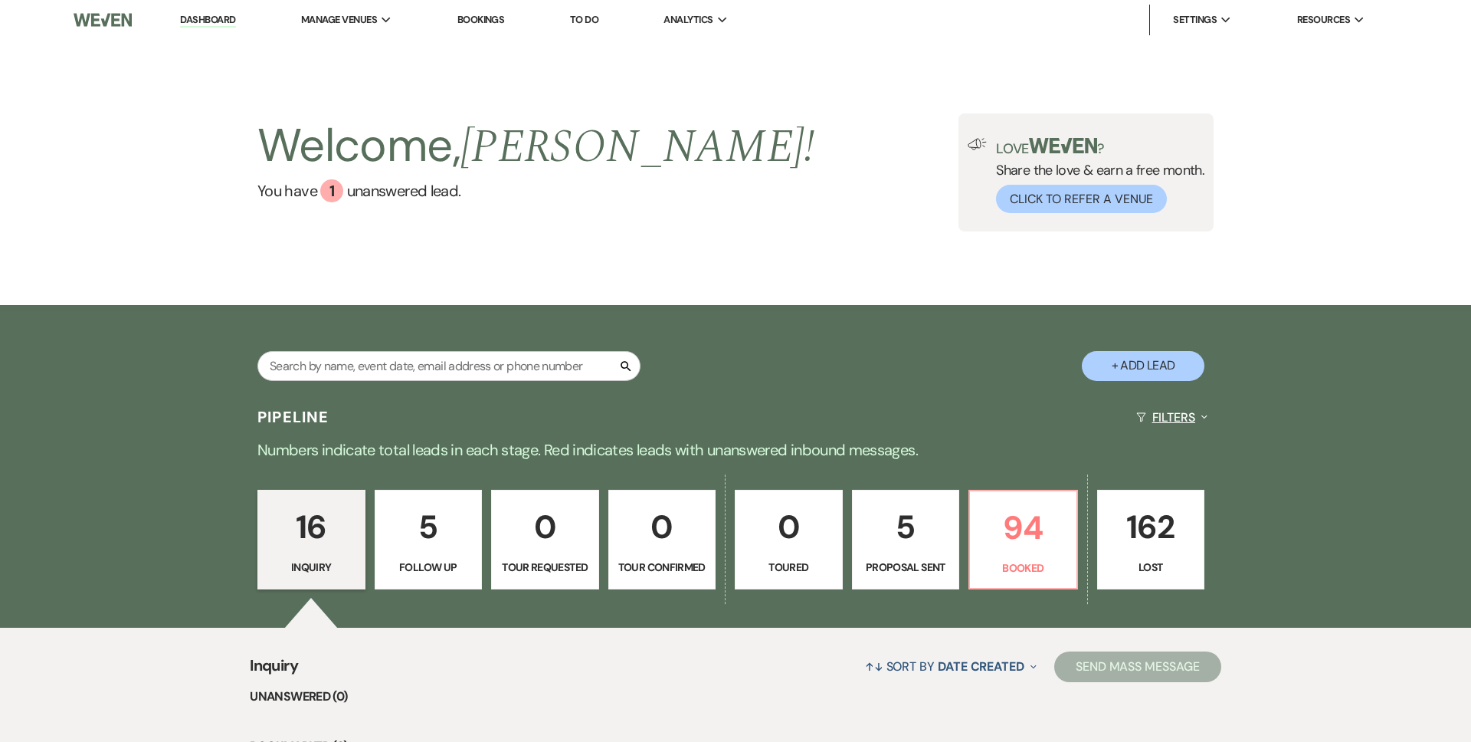
click at [1152, 408] on button "Filters Expand" at bounding box center [1172, 417] width 84 height 41
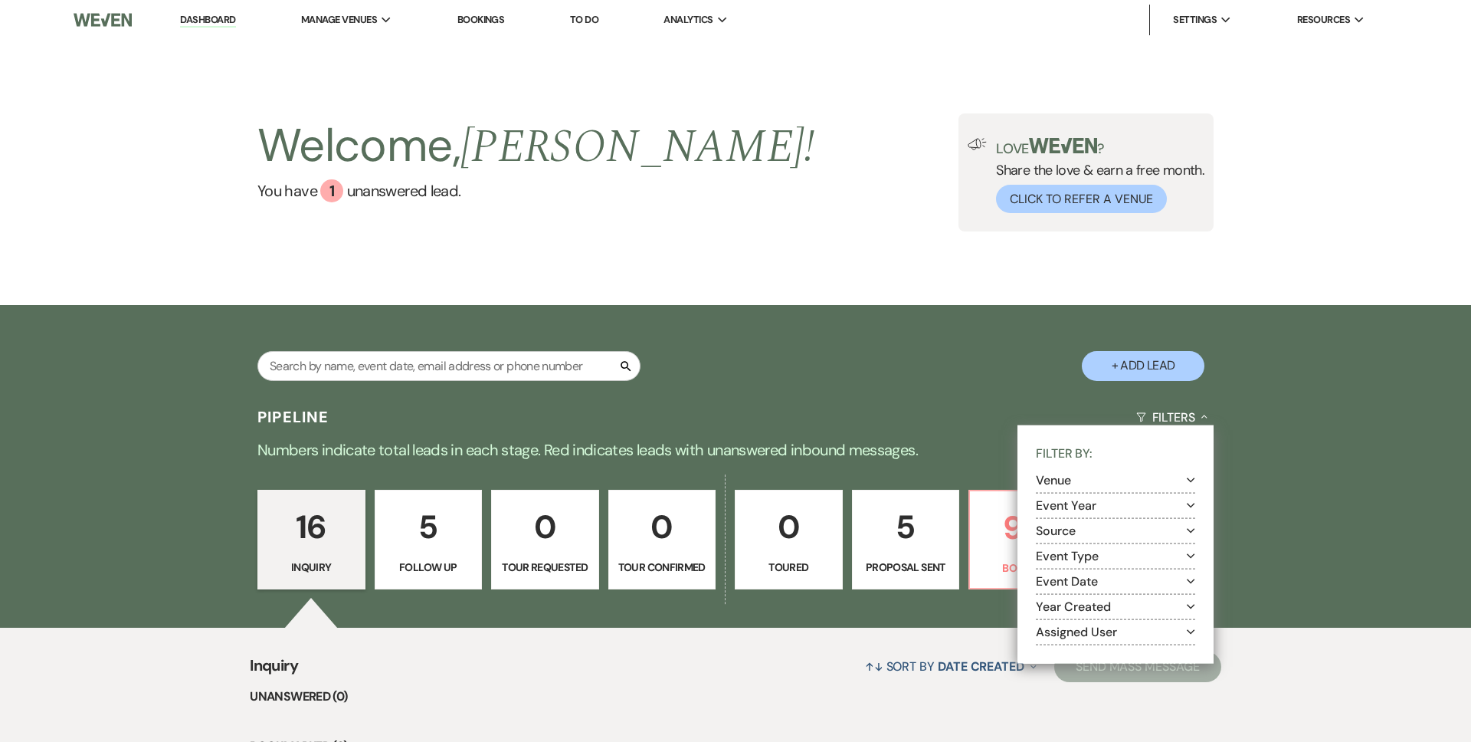
click at [1117, 478] on button "Venue Expand" at bounding box center [1115, 480] width 159 height 12
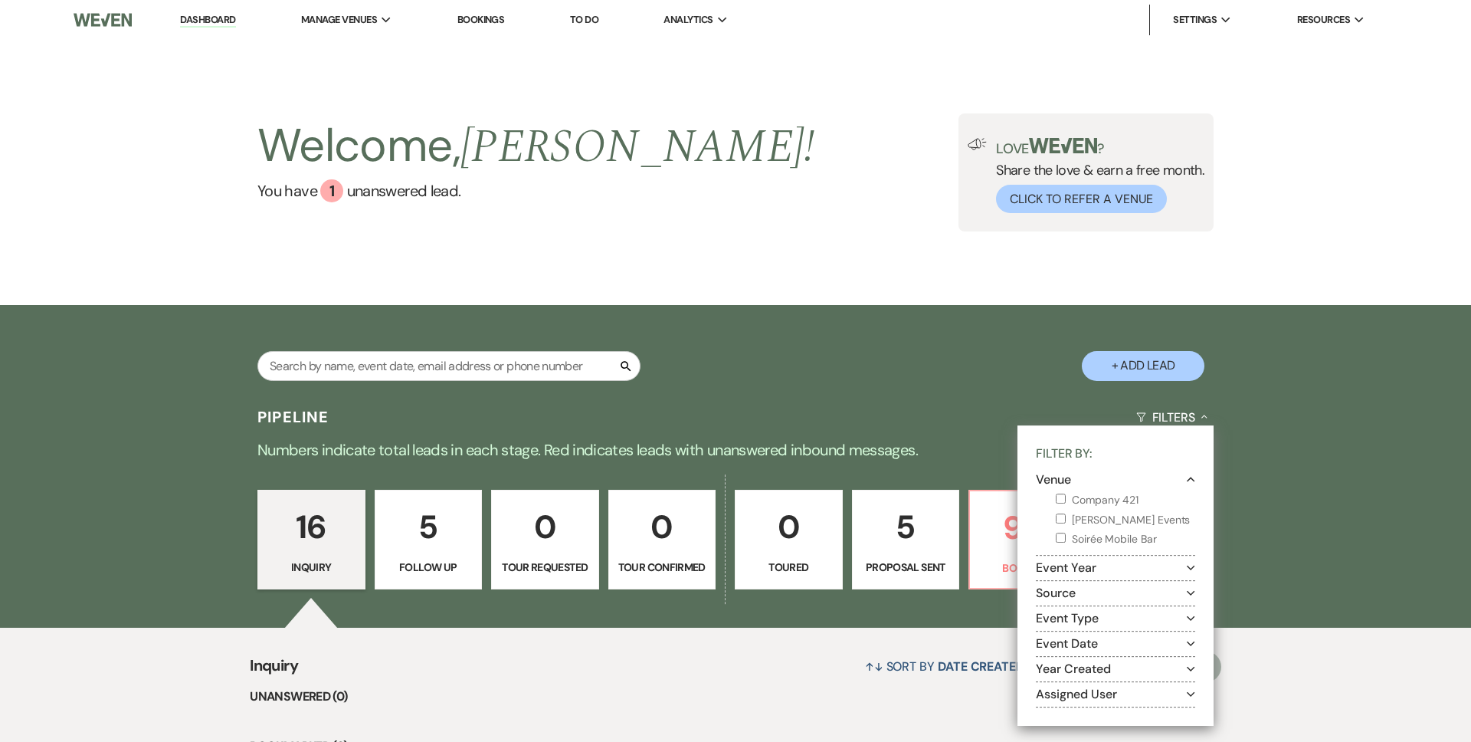
click at [1104, 539] on label "Soirée Mobile Bar" at bounding box center [1125, 538] width 139 height 19
click at [1066, 539] on input "Soirée Mobile Bar" at bounding box center [1061, 537] width 10 height 10
checkbox input "true"
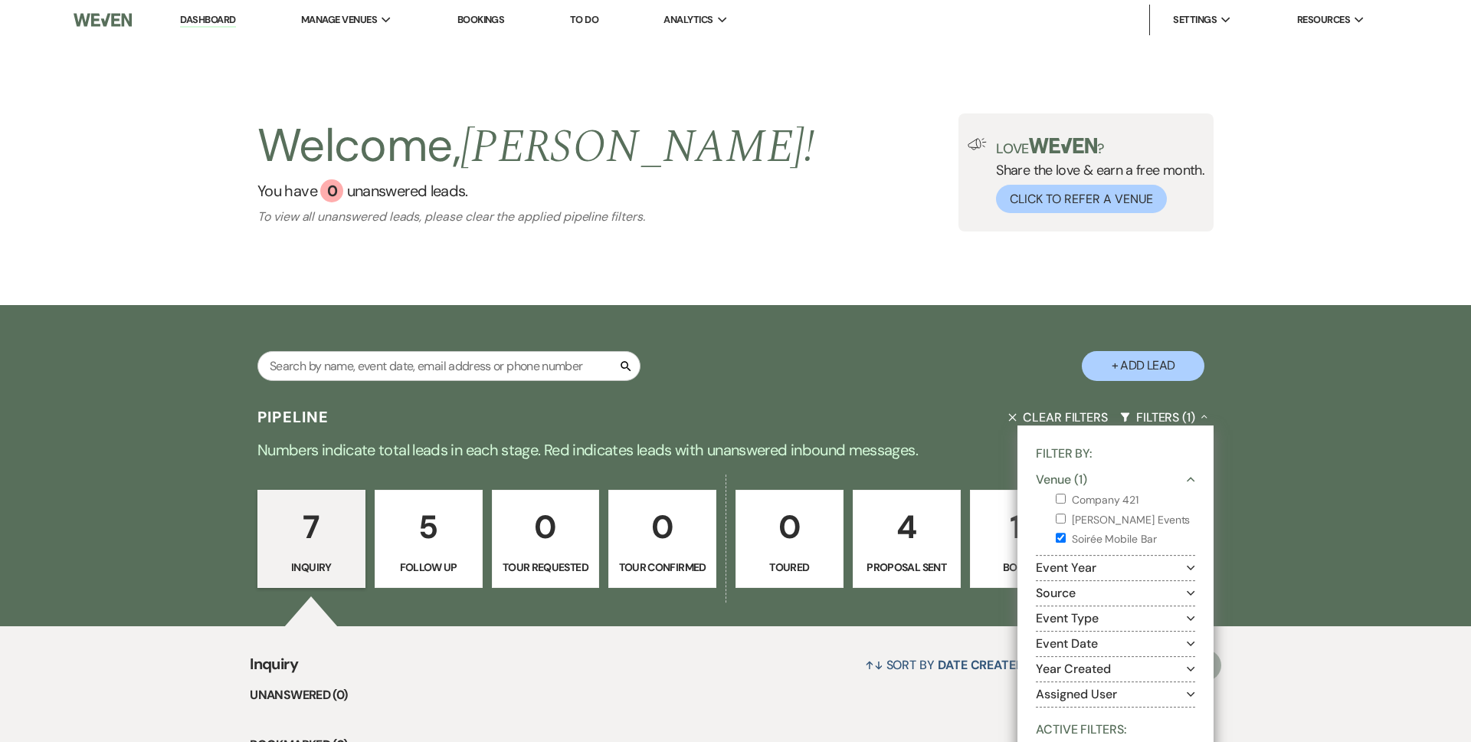
click at [1275, 542] on div "7 Inquiry 5 Follow Up 0 Tour Requested 0 Tour Confirmed 0 Toured 4 Proposal Sen…" at bounding box center [735, 548] width 1103 height 155
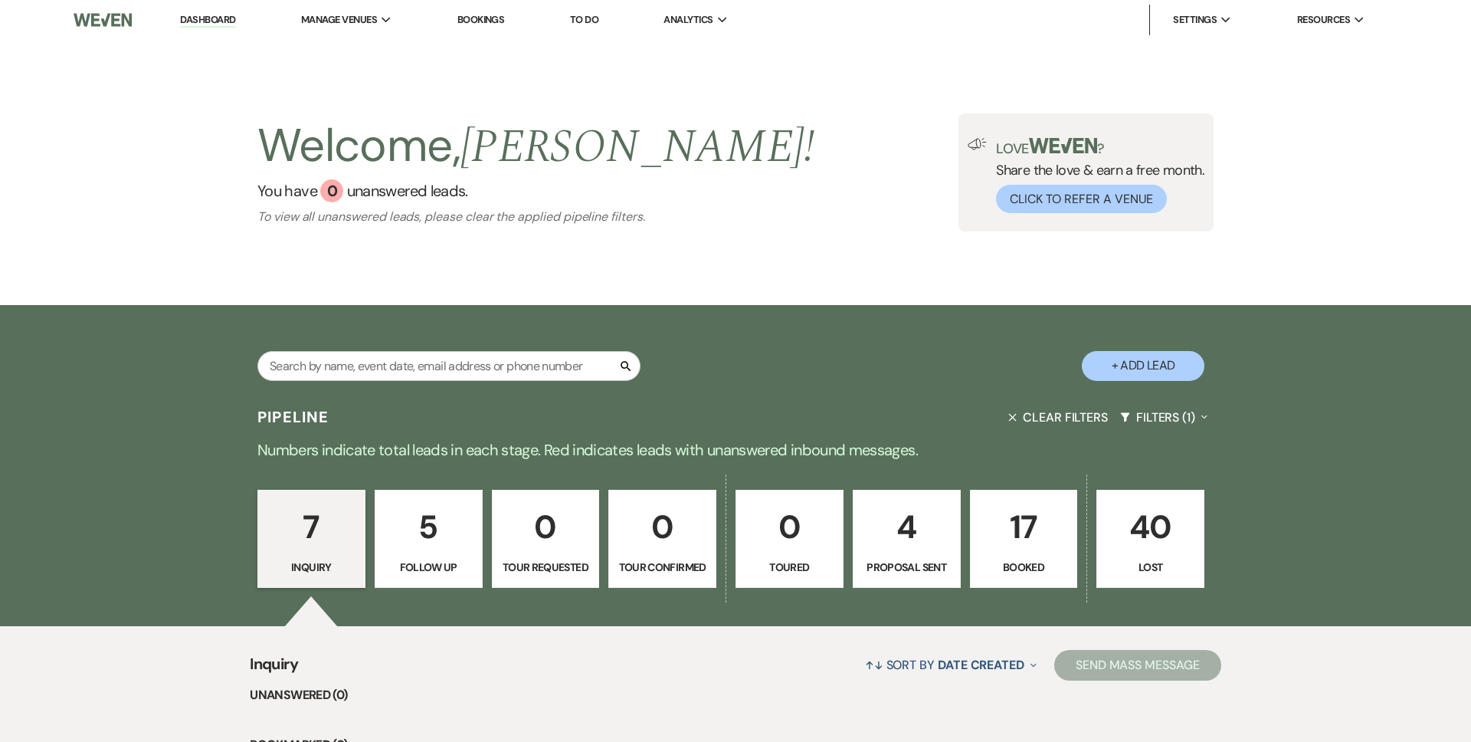
click at [1026, 557] on link "17 Booked" at bounding box center [1024, 539] width 108 height 98
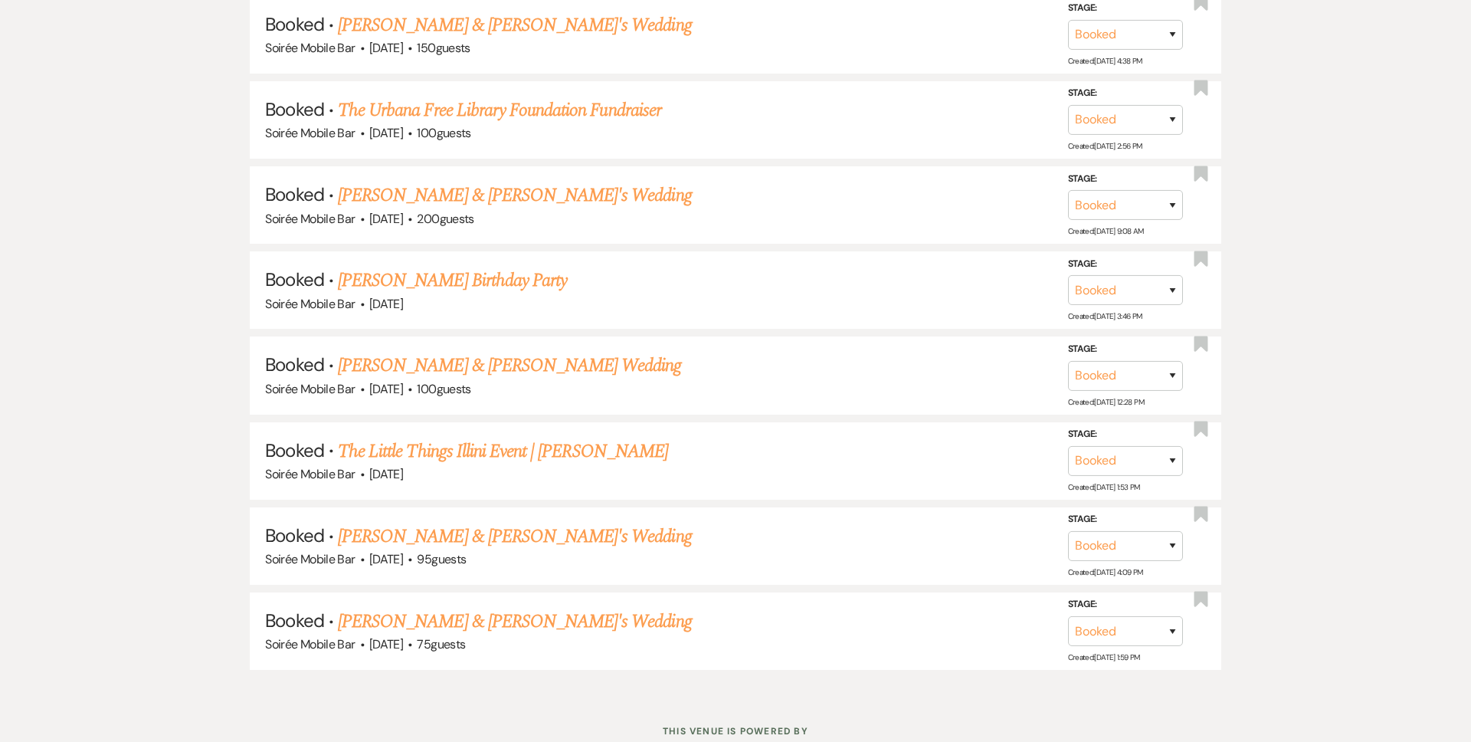
scroll to position [1634, 0]
